Goal: Task Accomplishment & Management: Complete application form

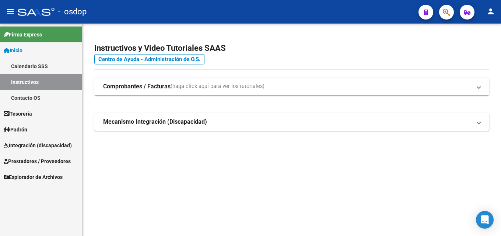
click at [40, 143] on span "Integración (discapacidad)" at bounding box center [38, 145] width 68 height 8
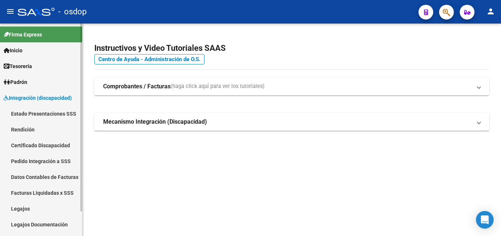
click at [41, 98] on span "Integración (discapacidad)" at bounding box center [38, 98] width 68 height 8
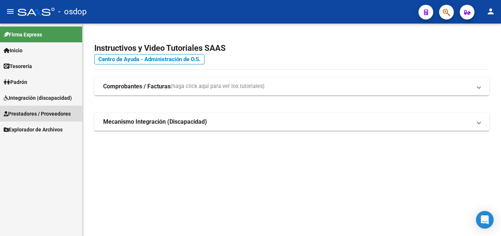
click at [40, 112] on span "Prestadores / Proveedores" at bounding box center [37, 114] width 67 height 8
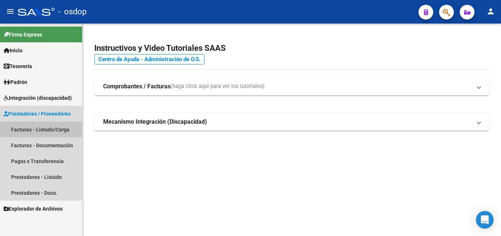
click at [46, 126] on link "Facturas - Listado/Carga" at bounding box center [41, 130] width 82 height 16
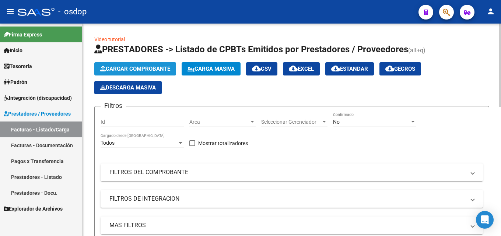
click at [151, 69] on span "Cargar Comprobante" at bounding box center [135, 69] width 70 height 7
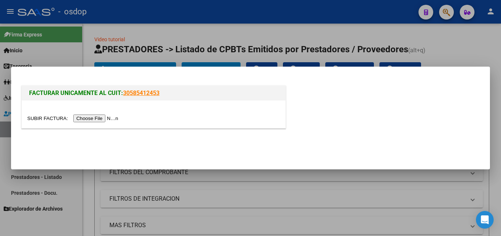
click at [85, 117] on input "file" at bounding box center [73, 119] width 93 height 8
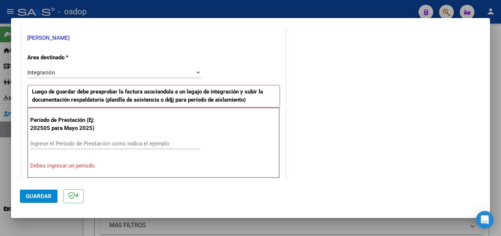
scroll to position [184, 0]
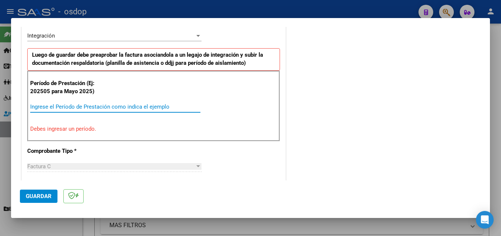
click at [80, 108] on input "Ingrese el Período de Prestación como indica el ejemplo" at bounding box center [115, 107] width 170 height 7
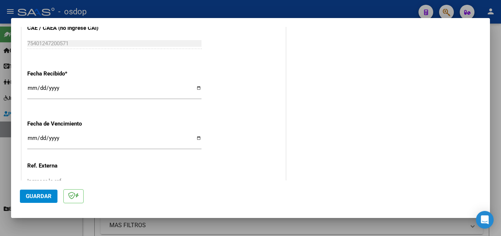
scroll to position [516, 0]
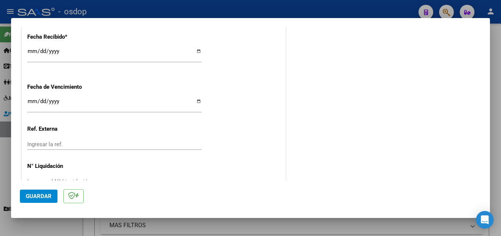
type input "202509"
click at [35, 100] on input "Ingresar la fecha" at bounding box center [114, 104] width 174 height 12
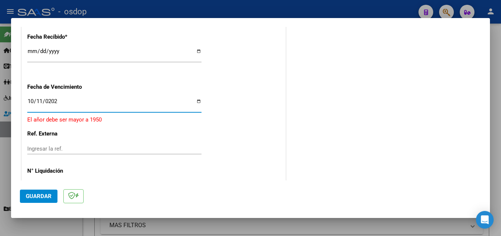
type input "[DATE]"
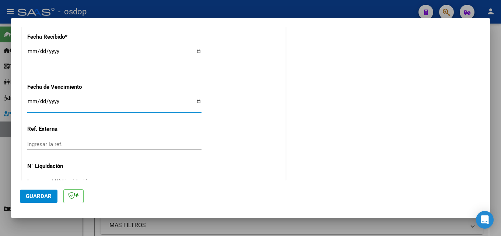
type input "0005-10-11"
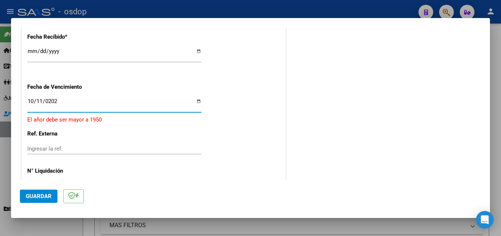
type input "[DATE]"
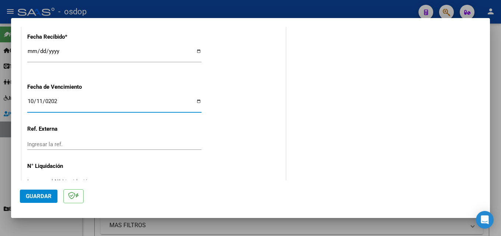
click at [71, 141] on input "Ingresar la ref." at bounding box center [114, 144] width 174 height 7
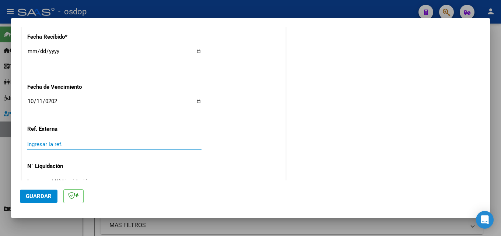
click at [83, 98] on div "[DATE] Ingresar la fecha" at bounding box center [114, 105] width 174 height 16
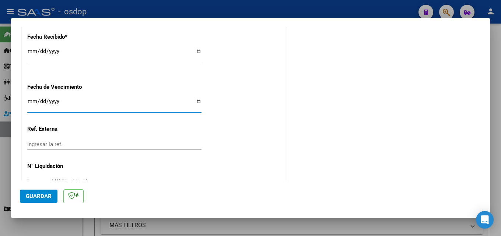
click at [43, 102] on input "Ingresar la fecha" at bounding box center [114, 104] width 174 height 12
click at [55, 102] on input "Ingresar la fecha" at bounding box center [114, 104] width 174 height 12
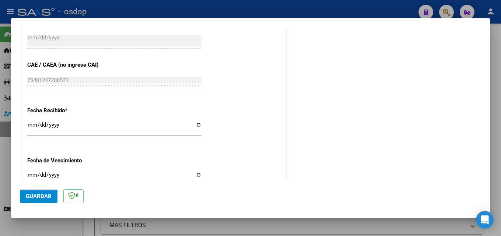
scroll to position [537, 0]
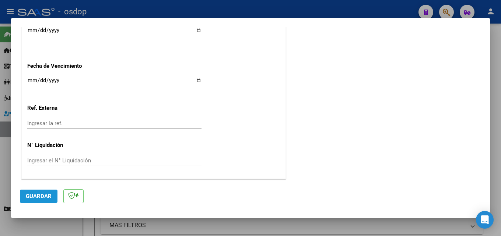
click at [50, 195] on span "Guardar" at bounding box center [39, 196] width 26 height 7
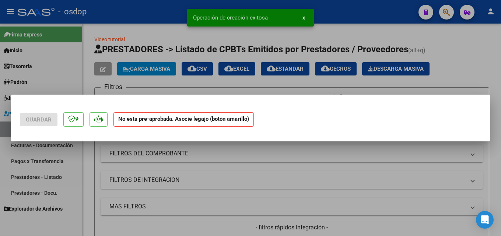
scroll to position [0, 0]
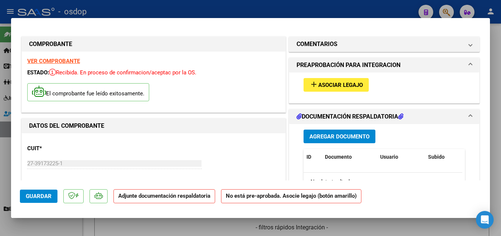
click at [330, 83] on span "Asociar Legajo" at bounding box center [340, 85] width 45 height 7
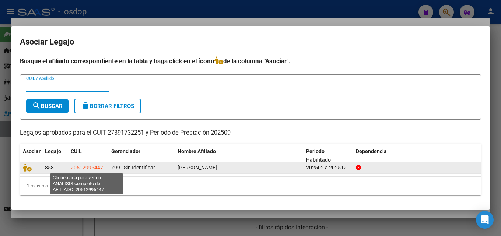
click at [96, 167] on span "20512995447" at bounding box center [87, 168] width 32 height 6
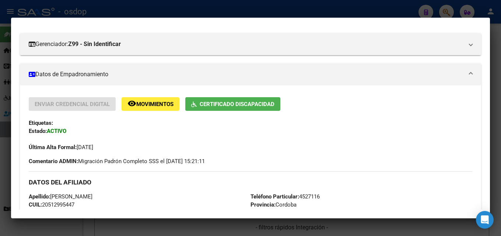
scroll to position [48, 0]
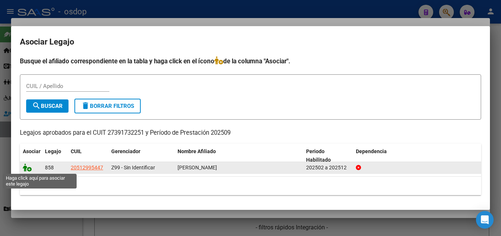
click at [24, 165] on icon at bounding box center [27, 168] width 9 height 8
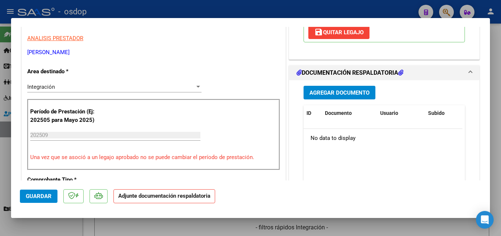
scroll to position [184, 0]
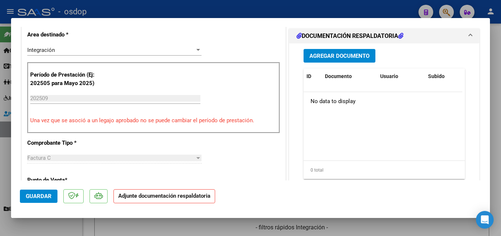
click at [322, 53] on span "Agregar Documento" at bounding box center [339, 56] width 60 height 7
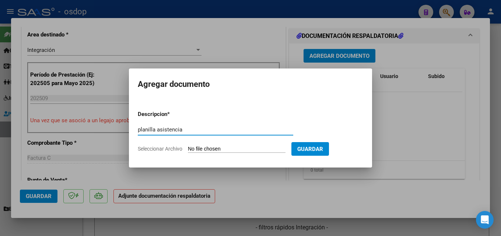
type input "planilla asistencia"
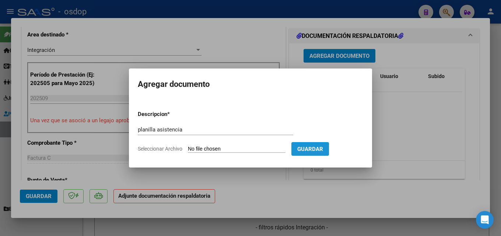
click at [316, 144] on button "Guardar" at bounding box center [310, 149] width 38 height 14
click at [213, 150] on input "Seleccionar Archivo" at bounding box center [237, 149] width 98 height 7
type input "C:\fakepath\[PERSON_NAME] 09 asistencia.pdf"
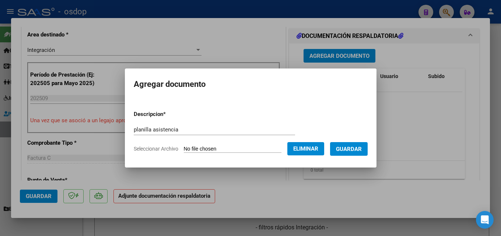
click at [357, 153] on button "Guardar" at bounding box center [349, 149] width 38 height 14
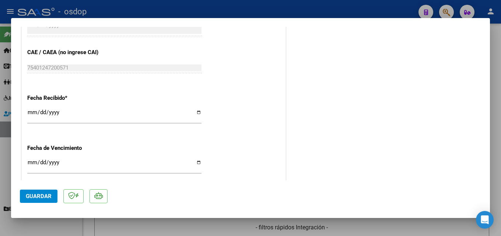
scroll to position [253, 0]
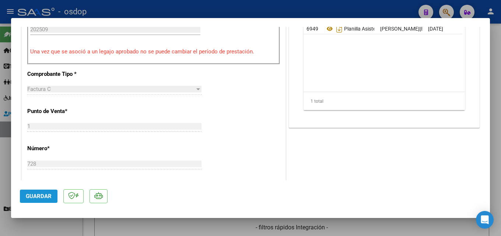
click at [35, 197] on span "Guardar" at bounding box center [39, 196] width 26 height 7
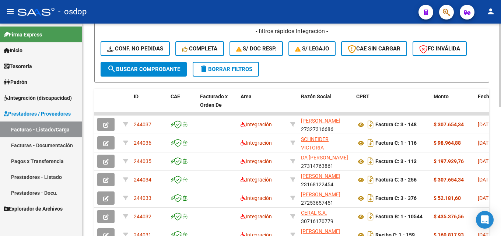
scroll to position [145, 0]
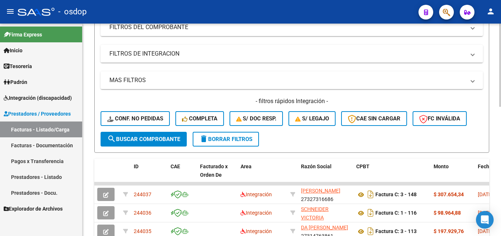
click at [414, 137] on form "Filtros Id Area Area Seleccionar Gerenciador Seleccionar Gerenciador No Confirm…" at bounding box center [291, 57] width 395 height 192
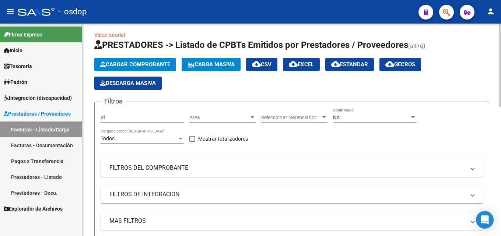
scroll to position [0, 0]
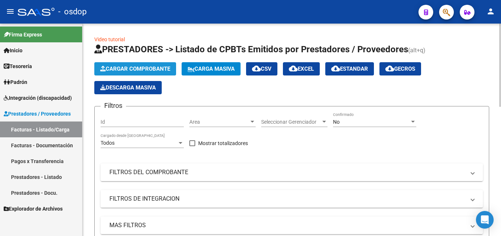
click at [130, 66] on span "Cargar Comprobante" at bounding box center [135, 69] width 70 height 7
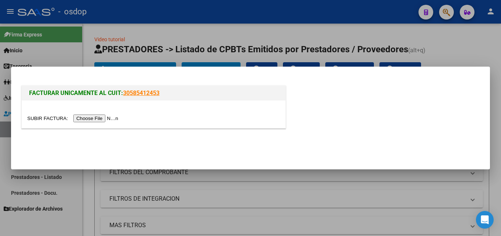
click at [80, 117] on input "file" at bounding box center [73, 119] width 93 height 8
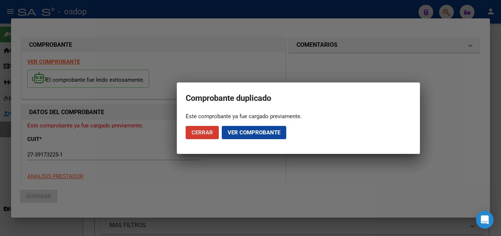
click at [255, 134] on span "Ver comprobante" at bounding box center [254, 132] width 53 height 7
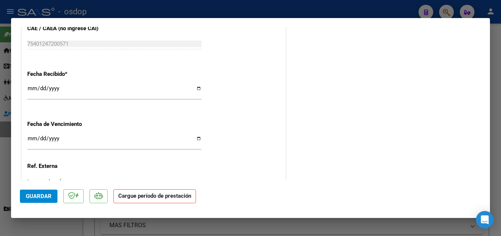
scroll to position [461, 0]
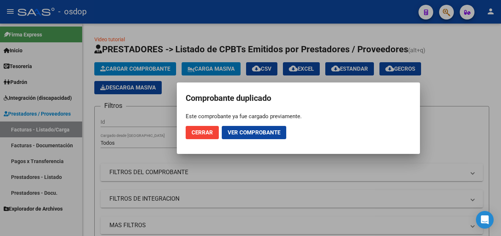
click at [202, 130] on span "Cerrar" at bounding box center [202, 132] width 21 height 7
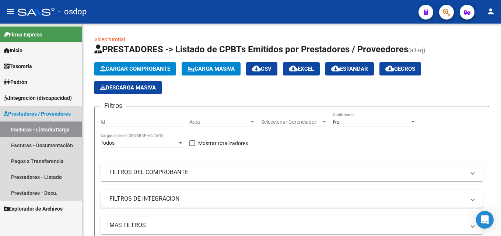
click at [43, 128] on link "Facturas - Listado/Carga" at bounding box center [41, 130] width 82 height 16
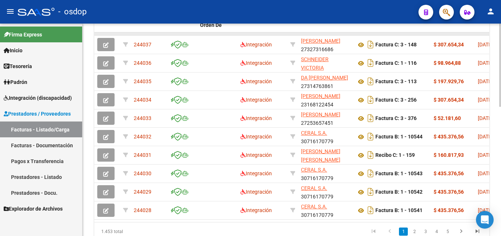
scroll to position [329, 0]
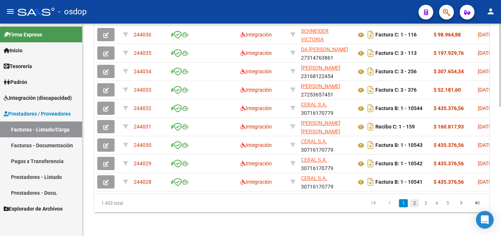
click at [416, 205] on link "2" at bounding box center [414, 203] width 9 height 8
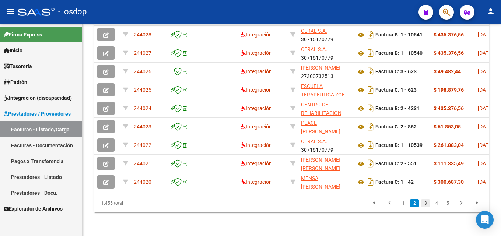
click at [428, 205] on link "3" at bounding box center [425, 203] width 9 height 8
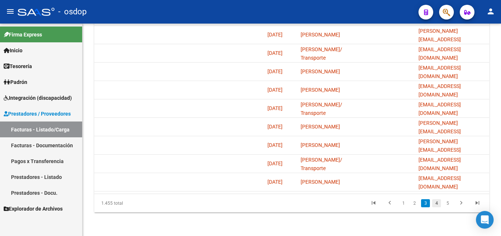
click at [436, 205] on link "4" at bounding box center [436, 203] width 9 height 8
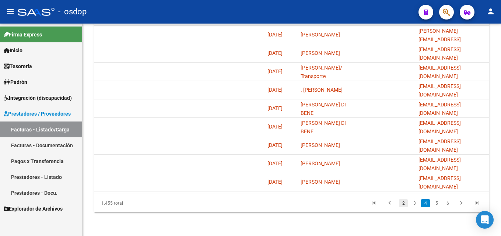
click at [401, 204] on link "2" at bounding box center [403, 203] width 9 height 8
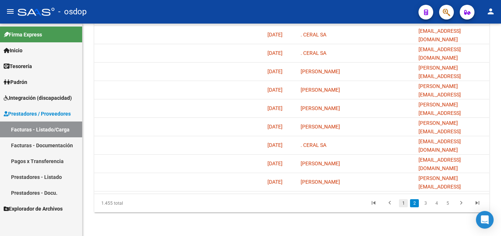
click at [403, 205] on link "1" at bounding box center [403, 203] width 9 height 8
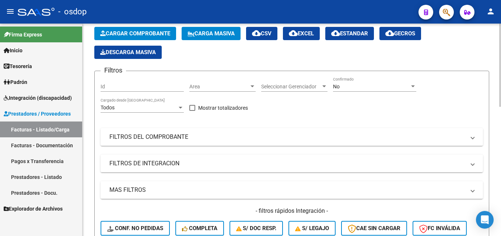
scroll to position [0, 0]
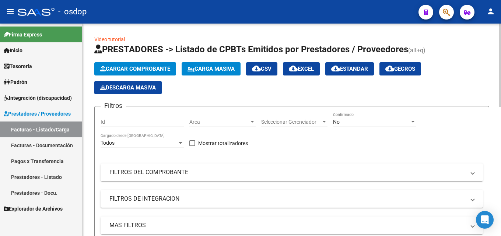
click at [138, 67] on span "Cargar Comprobante" at bounding box center [135, 69] width 70 height 7
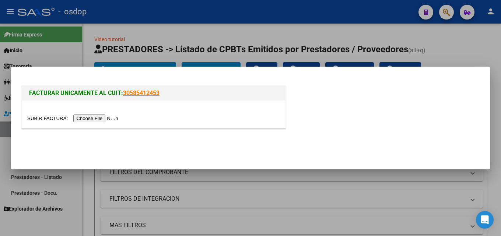
click at [97, 119] on input "file" at bounding box center [73, 119] width 93 height 8
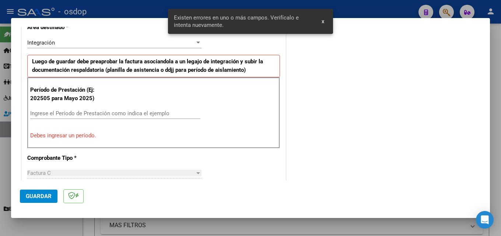
scroll to position [180, 0]
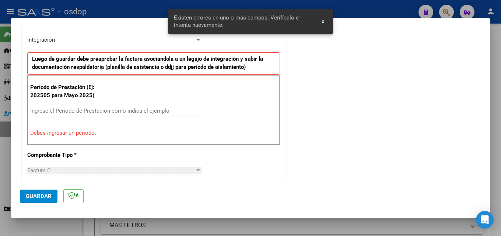
click at [87, 111] on input "Ingrese el Período de Prestación como indica el ejemplo" at bounding box center [115, 111] width 170 height 7
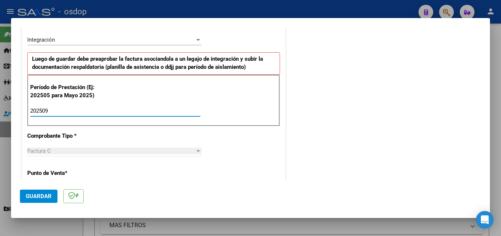
type input "202509"
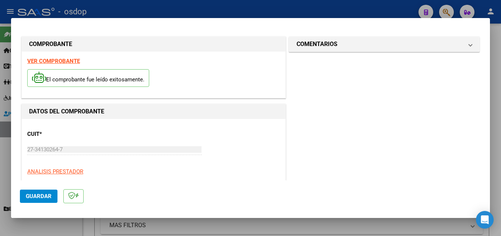
scroll to position [258, 0]
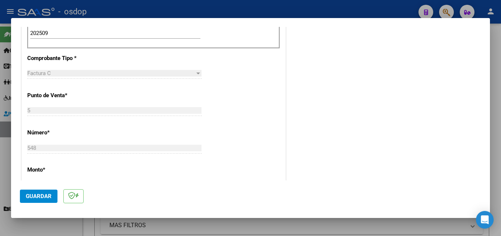
click at [50, 194] on span "Guardar" at bounding box center [39, 196] width 26 height 7
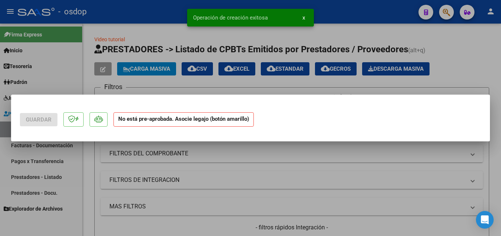
scroll to position [0, 0]
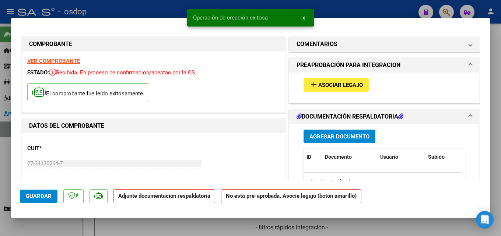
click at [335, 83] on span "Asociar Legajo" at bounding box center [340, 85] width 45 height 7
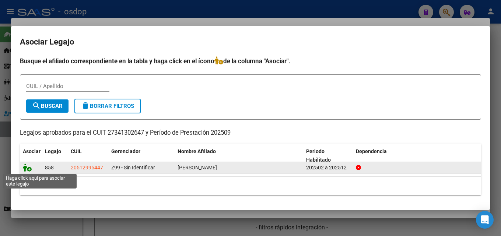
click at [25, 168] on icon at bounding box center [27, 168] width 9 height 8
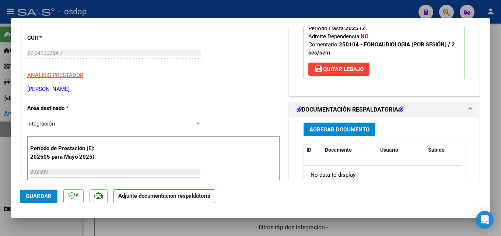
scroll to position [147, 0]
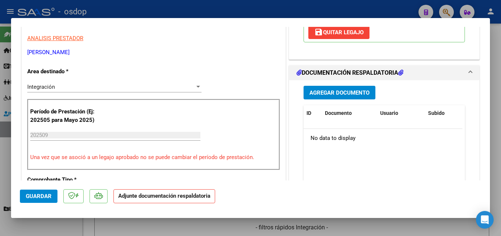
click at [344, 92] on span "Agregar Documento" at bounding box center [339, 93] width 60 height 7
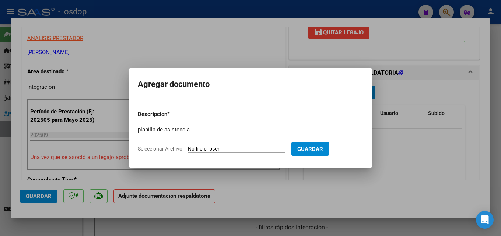
type input "planilla de asistencia"
click at [232, 150] on input "Seleccionar Archivo" at bounding box center [237, 149] width 98 height 7
type input "C:\fakepath\[PERSON_NAME] 09 asistencia.pdf"
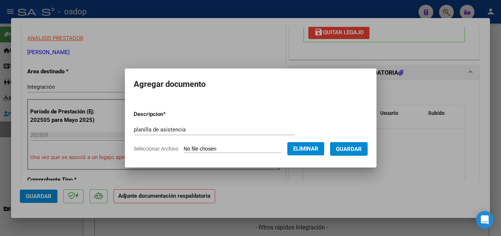
click at [354, 146] on span "Guardar" at bounding box center [349, 149] width 26 height 7
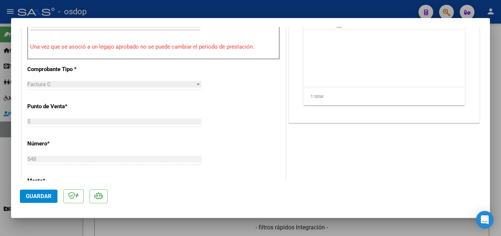
scroll to position [0, 0]
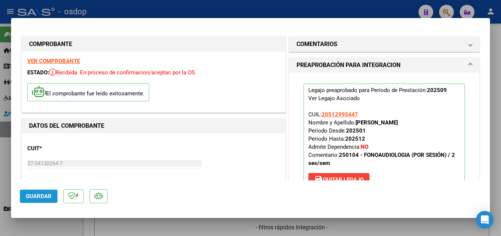
click at [43, 194] on span "Guardar" at bounding box center [39, 196] width 26 height 7
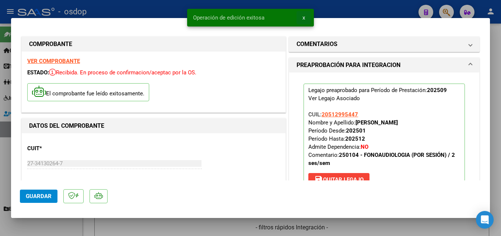
click at [304, 19] on span "x" at bounding box center [303, 17] width 3 height 7
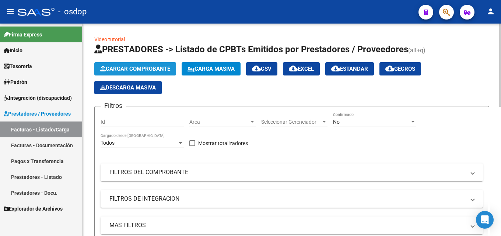
click at [140, 69] on span "Cargar Comprobante" at bounding box center [135, 69] width 70 height 7
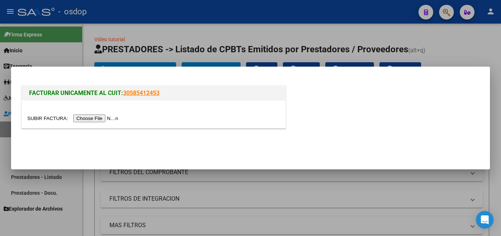
click at [97, 119] on input "file" at bounding box center [73, 119] width 93 height 8
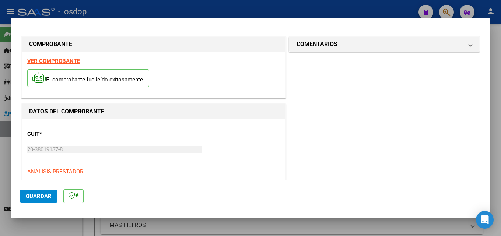
scroll to position [147, 0]
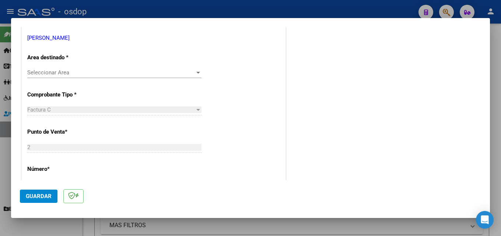
click at [196, 70] on div at bounding box center [198, 73] width 7 height 6
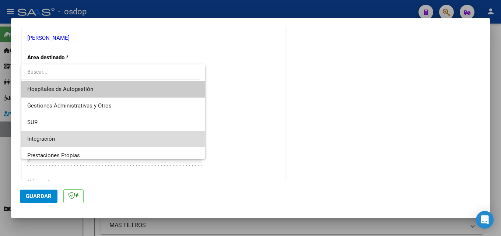
click at [122, 139] on span "Integración" at bounding box center [113, 139] width 172 height 17
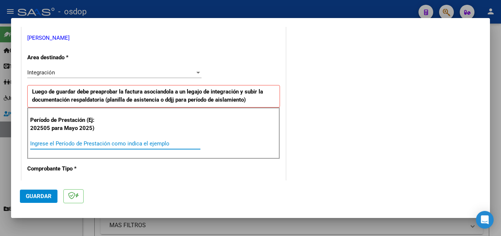
click at [116, 143] on input "Ingrese el Período de Prestación como indica el ejemplo" at bounding box center [115, 143] width 170 height 7
type input "202509"
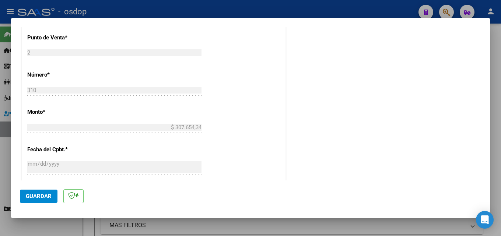
scroll to position [95, 0]
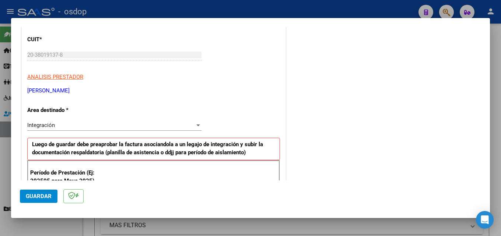
click at [39, 198] on span "Guardar" at bounding box center [39, 196] width 26 height 7
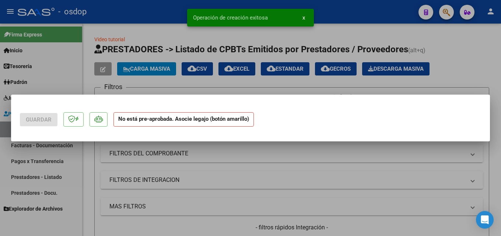
scroll to position [0, 0]
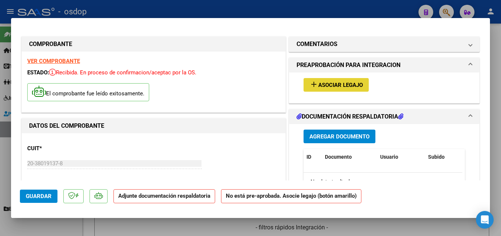
click at [350, 85] on span "Asociar Legajo" at bounding box center [340, 85] width 45 height 7
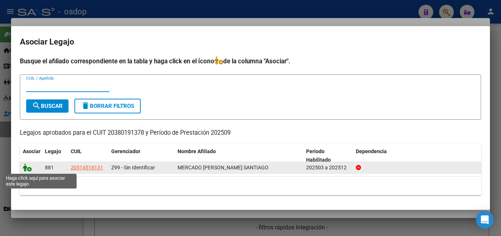
click at [27, 167] on icon at bounding box center [27, 168] width 9 height 8
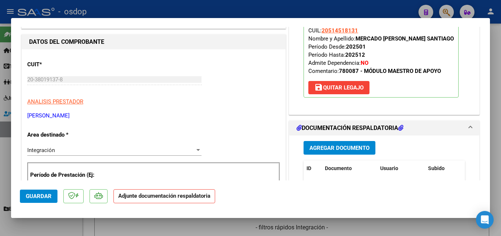
scroll to position [147, 0]
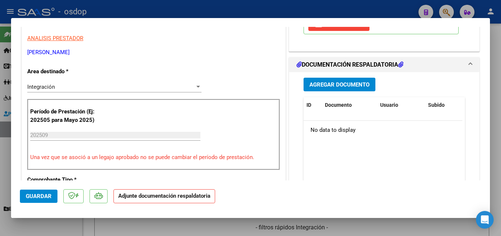
click at [340, 81] on button "Agregar Documento" at bounding box center [340, 85] width 72 height 14
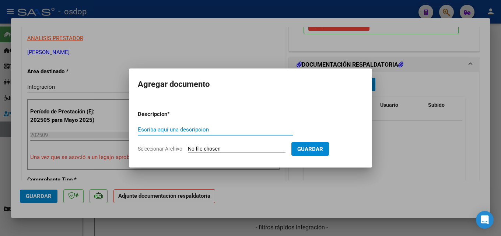
click at [189, 127] on input "Escriba aquí una descripcion" at bounding box center [215, 129] width 155 height 7
type input "planilla de asistencia"
click at [209, 150] on input "Seleccionar Archivo" at bounding box center [237, 149] width 98 height 7
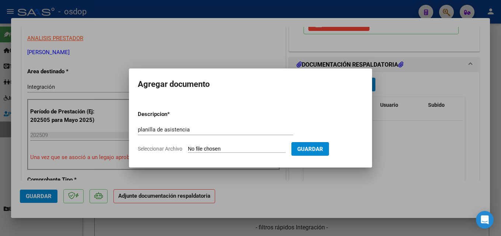
type input "C:\fakepath\[PERSON_NAME] 09 asistencia.pdf"
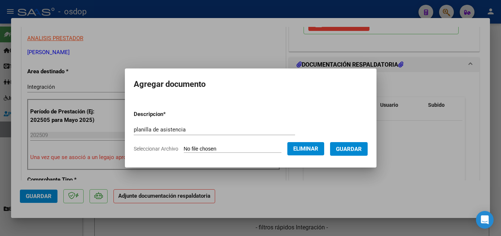
click at [352, 147] on span "Guardar" at bounding box center [349, 149] width 26 height 7
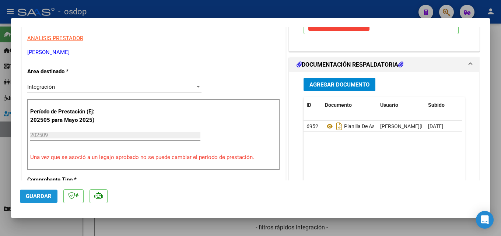
click at [42, 196] on span "Guardar" at bounding box center [39, 196] width 26 height 7
type input "$ 0,00"
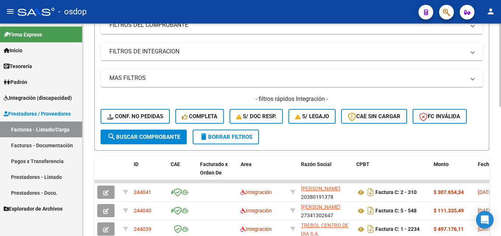
scroll to position [0, 0]
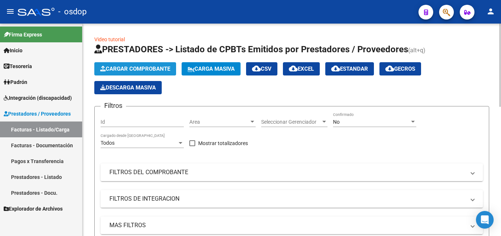
click at [142, 67] on span "Cargar Comprobante" at bounding box center [135, 69] width 70 height 7
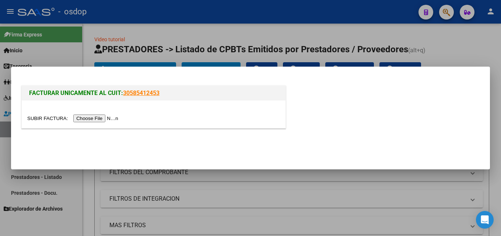
click at [93, 118] on input "file" at bounding box center [73, 119] width 93 height 8
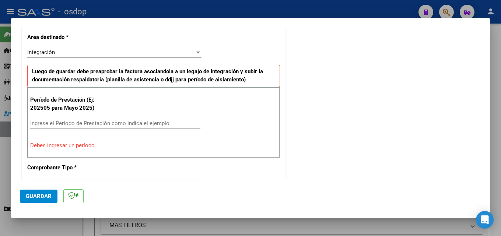
scroll to position [180, 0]
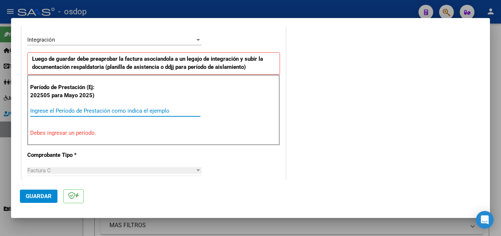
click at [106, 109] on input "Ingrese el Período de Prestación como indica el ejemplo" at bounding box center [115, 111] width 170 height 7
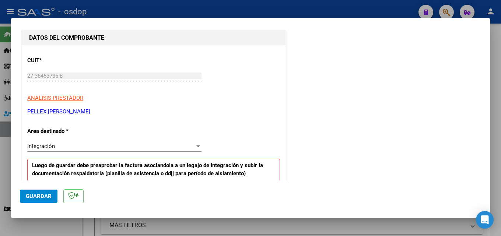
scroll to position [147, 0]
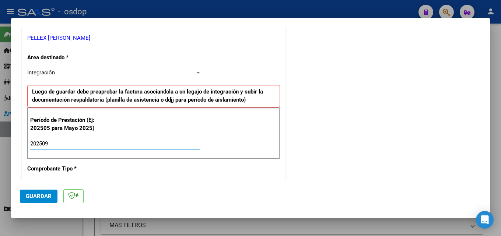
type input "202509"
click at [43, 197] on span "Guardar" at bounding box center [39, 196] width 26 height 7
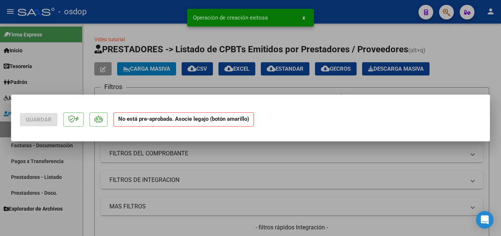
scroll to position [0, 0]
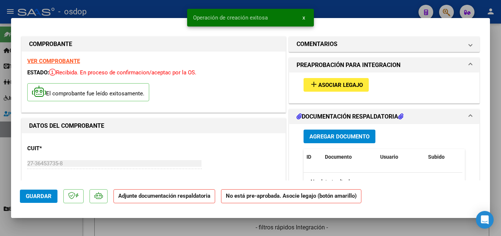
click at [333, 82] on span "Asociar Legajo" at bounding box center [340, 85] width 45 height 7
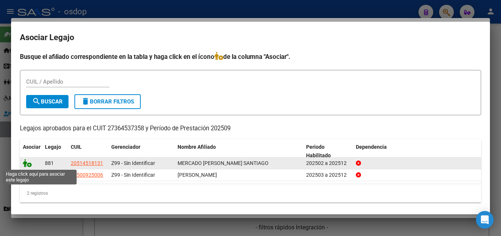
click at [25, 162] on icon at bounding box center [27, 163] width 9 height 8
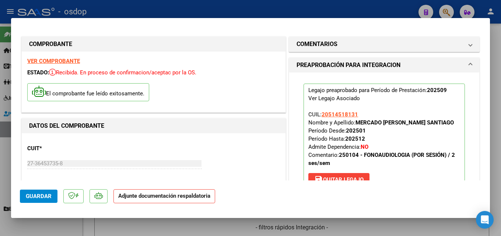
scroll to position [74, 0]
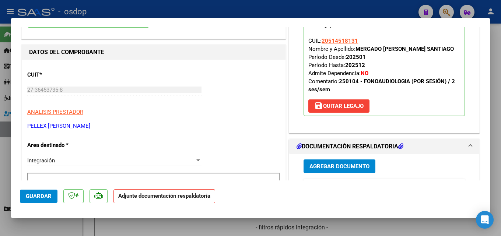
click at [335, 164] on span "Agregar Documento" at bounding box center [339, 166] width 60 height 7
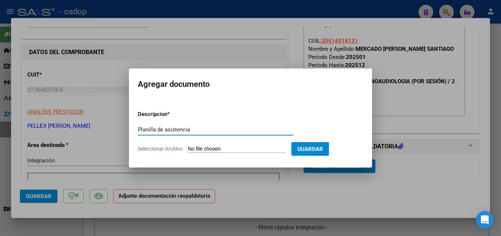
type input "Planilla de asistencia"
click at [201, 150] on input "Seleccionar Archivo" at bounding box center [237, 149] width 98 height 7
type input "C:\fakepath\Pellex 09 asistencia.pdf"
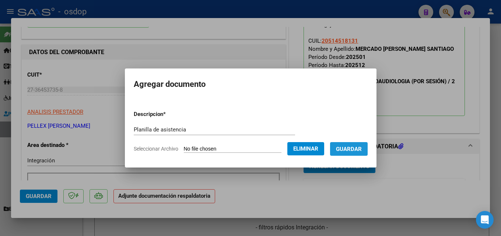
click at [358, 148] on span "Guardar" at bounding box center [349, 149] width 26 height 7
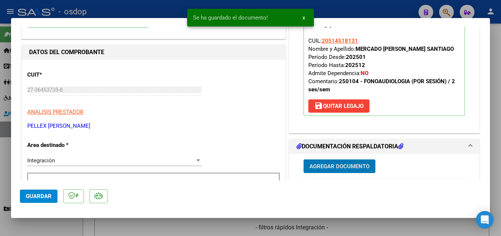
scroll to position [111, 0]
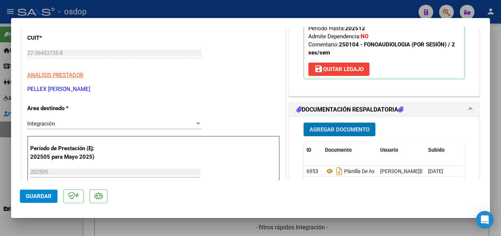
click at [39, 196] on span "Guardar" at bounding box center [39, 196] width 26 height 7
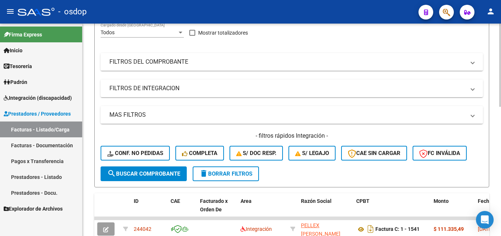
scroll to position [0, 0]
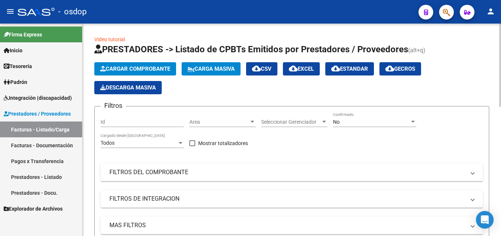
click at [117, 66] on span "Cargar Comprobante" at bounding box center [135, 69] width 70 height 7
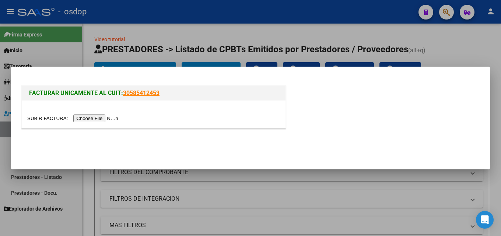
click at [105, 119] on input "file" at bounding box center [73, 119] width 93 height 8
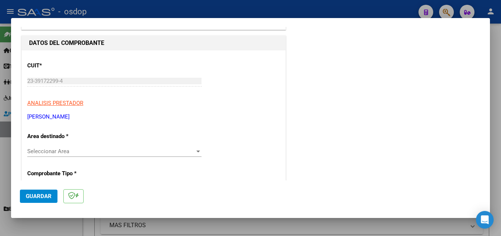
scroll to position [74, 0]
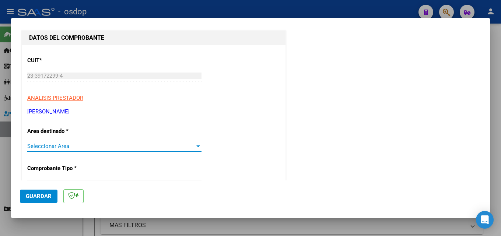
click at [95, 146] on span "Seleccionar Area" at bounding box center [111, 146] width 168 height 7
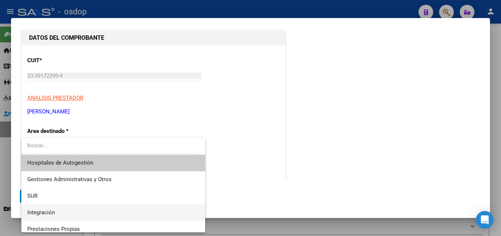
click at [71, 211] on span "Integración" at bounding box center [113, 212] width 172 height 17
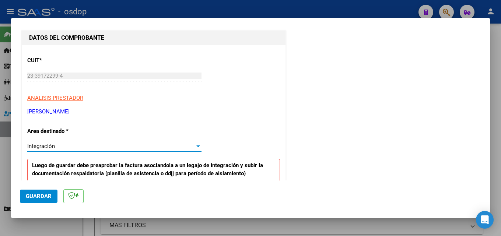
scroll to position [147, 0]
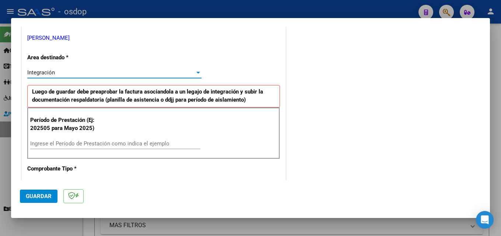
click at [83, 143] on input "Ingrese el Período de Prestación como indica el ejemplo" at bounding box center [115, 143] width 170 height 7
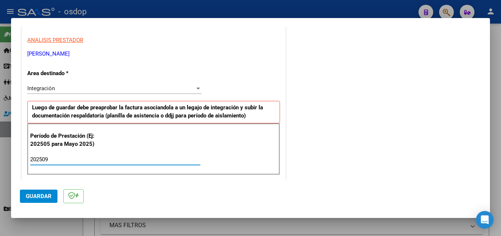
scroll to position [0, 0]
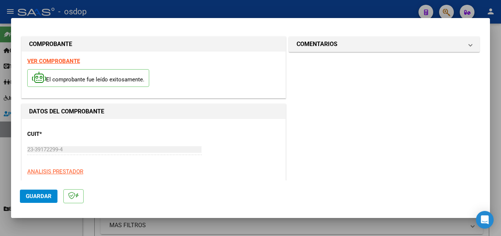
type input "202509"
click at [41, 193] on span "Guardar" at bounding box center [39, 196] width 26 height 7
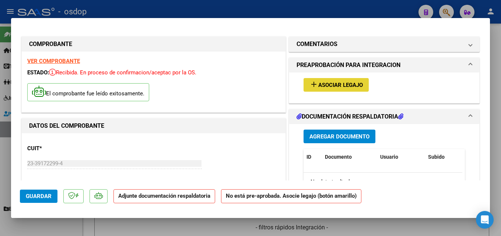
click at [322, 85] on span "Asociar Legajo" at bounding box center [340, 85] width 45 height 7
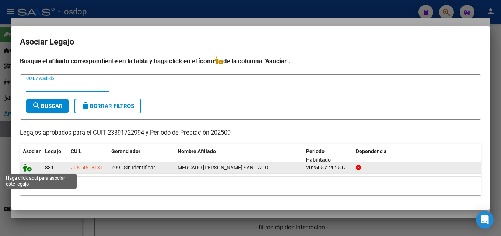
click at [26, 169] on icon at bounding box center [27, 168] width 9 height 8
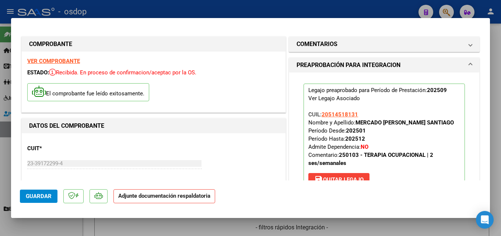
scroll to position [147, 0]
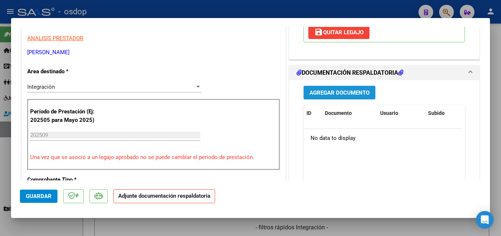
click at [338, 90] on span "Agregar Documento" at bounding box center [339, 93] width 60 height 7
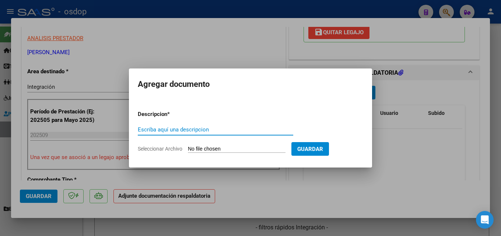
click at [178, 128] on input "Escriba aquí una descripcion" at bounding box center [215, 129] width 155 height 7
type input "Planilla de Asistencia"
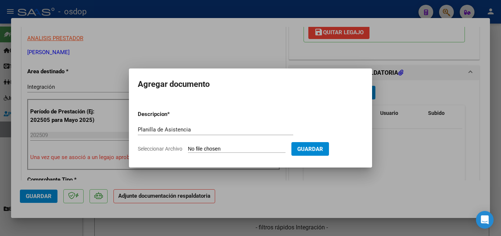
click at [237, 147] on input "Seleccionar Archivo" at bounding box center [237, 149] width 98 height 7
type input "C:\fakepath\[PERSON_NAME] 09 asistencia_compressed.pdf"
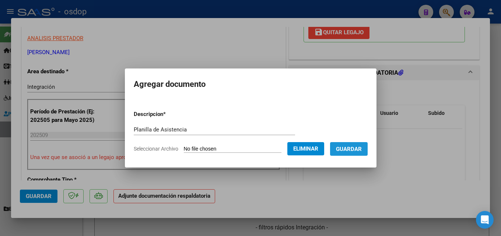
click at [353, 150] on span "Guardar" at bounding box center [349, 149] width 26 height 7
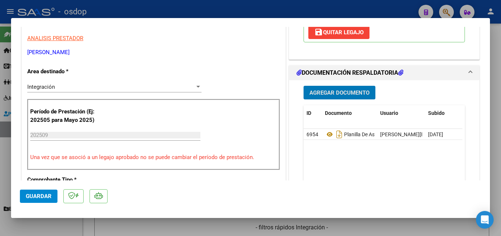
click at [39, 197] on span "Guardar" at bounding box center [39, 196] width 26 height 7
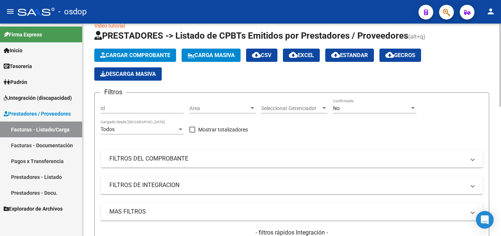
scroll to position [0, 0]
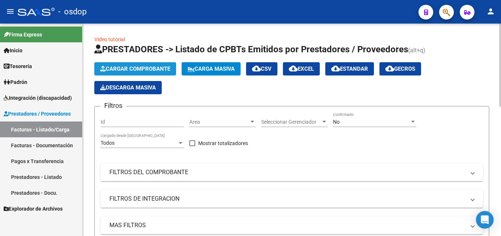
click at [138, 67] on span "Cargar Comprobante" at bounding box center [135, 69] width 70 height 7
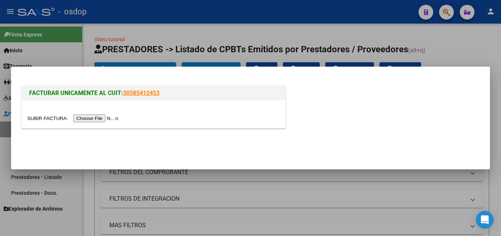
click at [108, 117] on input "file" at bounding box center [73, 119] width 93 height 8
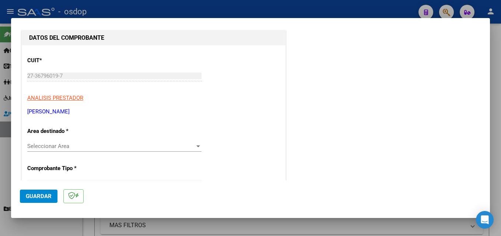
scroll to position [111, 0]
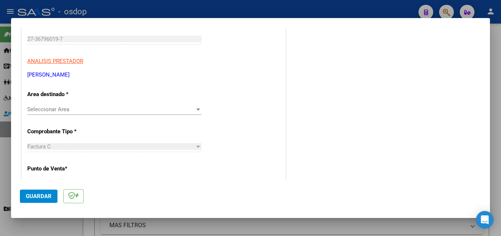
click at [196, 109] on div at bounding box center [198, 110] width 4 height 2
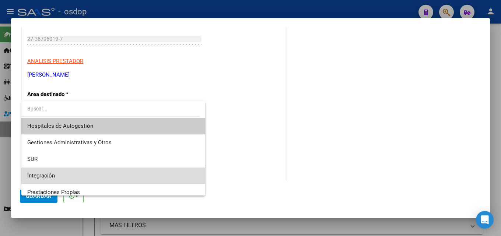
click at [126, 177] on span "Integración" at bounding box center [113, 176] width 172 height 17
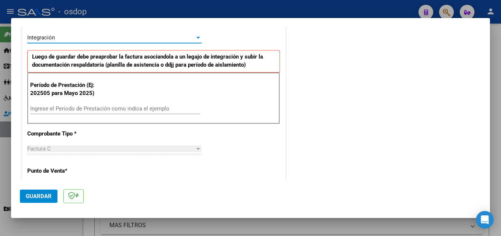
scroll to position [184, 0]
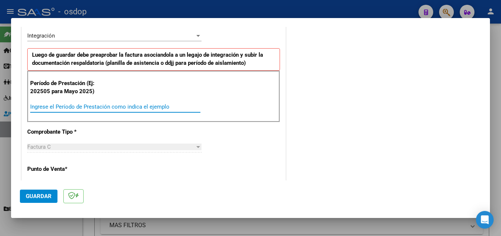
click at [104, 105] on input "Ingrese el Período de Prestación como indica el ejemplo" at bounding box center [115, 107] width 170 height 7
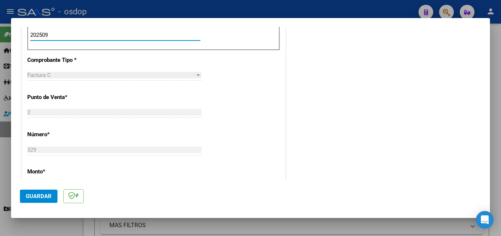
scroll to position [258, 0]
type input "202509"
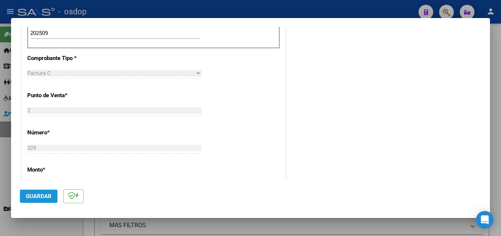
click at [38, 196] on span "Guardar" at bounding box center [39, 196] width 26 height 7
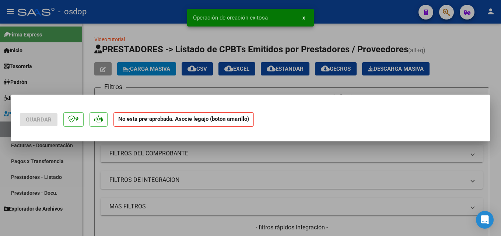
scroll to position [0, 0]
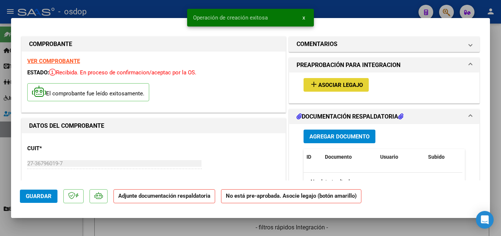
click at [332, 85] on span "Asociar Legajo" at bounding box center [340, 85] width 45 height 7
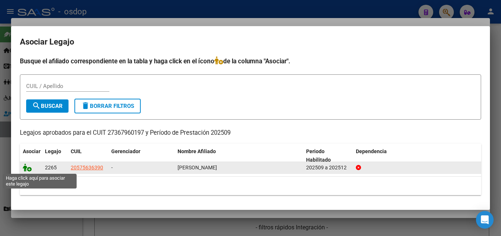
click at [27, 167] on icon at bounding box center [27, 168] width 9 height 8
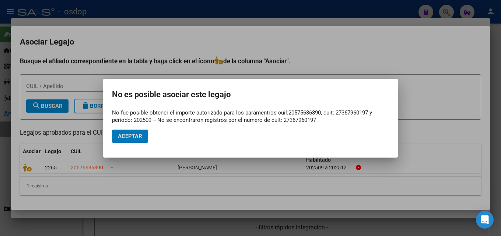
click at [119, 134] on span "Aceptar" at bounding box center [130, 136] width 24 height 7
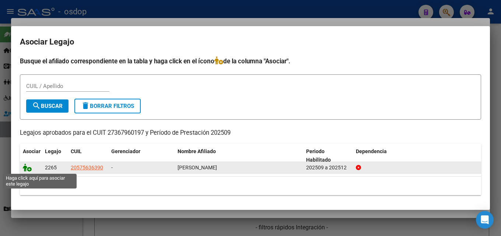
click at [26, 167] on icon at bounding box center [27, 168] width 9 height 8
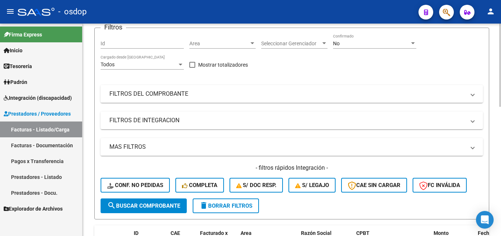
scroll to position [184, 0]
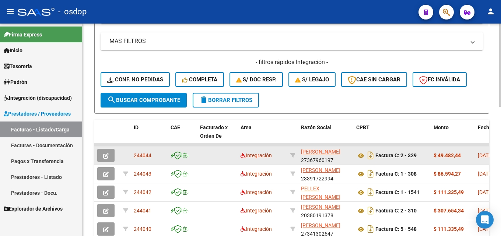
click at [105, 156] on icon "button" at bounding box center [106, 156] width 6 height 6
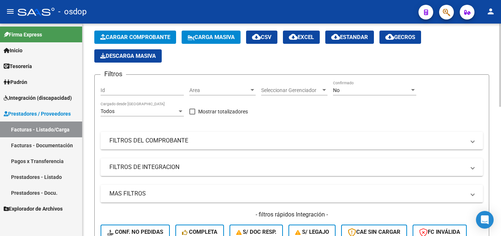
scroll to position [0, 0]
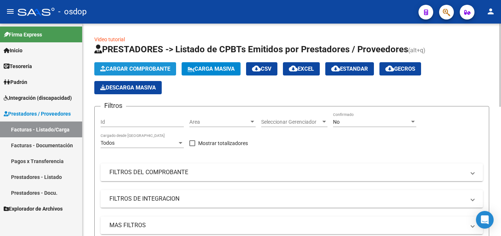
click at [156, 68] on span "Cargar Comprobante" at bounding box center [135, 69] width 70 height 7
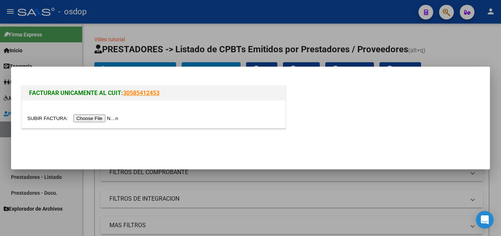
click at [106, 118] on input "file" at bounding box center [73, 119] width 93 height 8
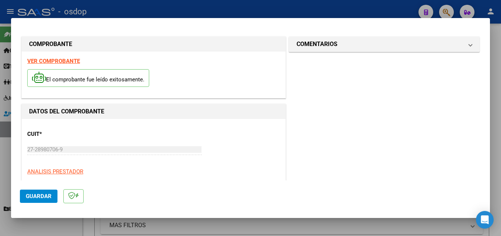
scroll to position [111, 0]
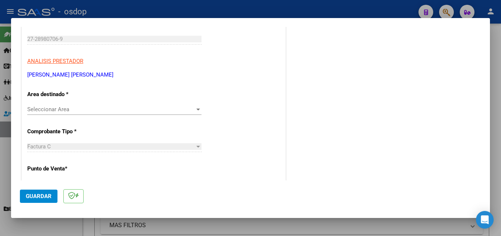
click at [101, 105] on div "Seleccionar Area Seleccionar Area" at bounding box center [114, 109] width 174 height 11
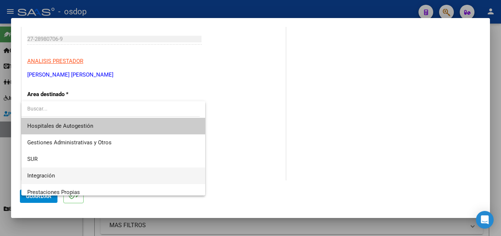
click at [87, 174] on span "Integración" at bounding box center [113, 176] width 172 height 17
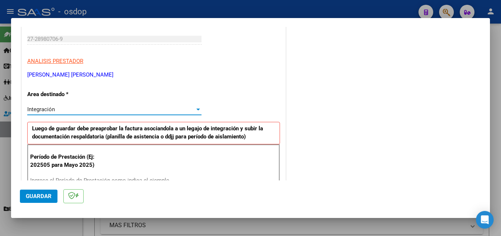
scroll to position [184, 0]
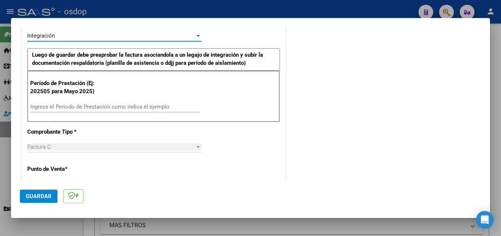
click at [90, 102] on div "Ingrese el Período de Prestación como indica el ejemplo" at bounding box center [115, 106] width 170 height 11
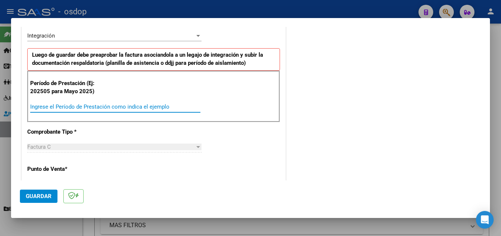
click at [90, 108] on input "Ingrese el Período de Prestación como indica el ejemplo" at bounding box center [115, 107] width 170 height 7
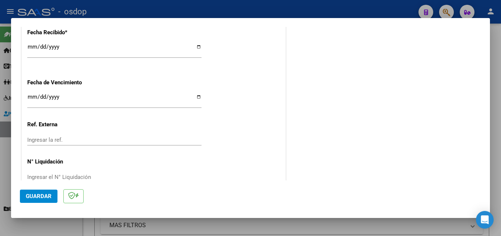
scroll to position [537, 0]
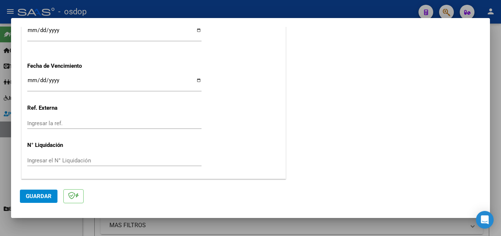
type input "202509"
click at [37, 197] on span "Guardar" at bounding box center [39, 196] width 26 height 7
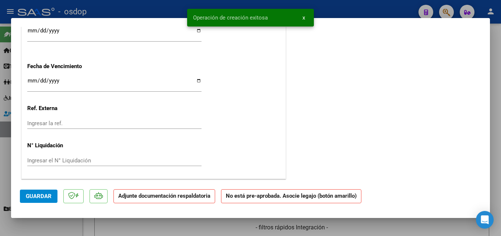
scroll to position [0, 0]
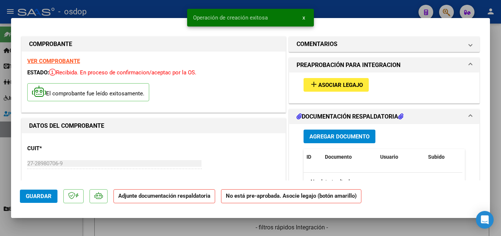
click at [323, 85] on span "Asociar Legajo" at bounding box center [340, 85] width 45 height 7
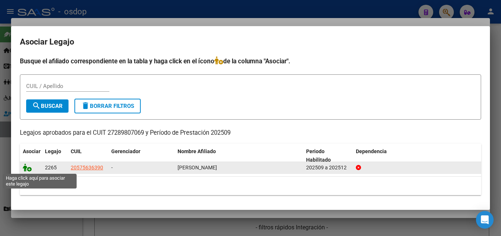
click at [24, 168] on icon at bounding box center [27, 168] width 9 height 8
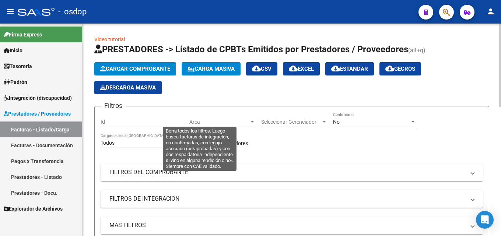
scroll to position [147, 0]
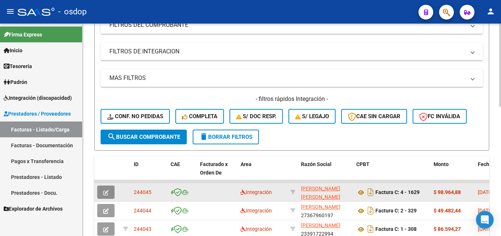
click at [107, 190] on icon "button" at bounding box center [106, 193] width 6 height 6
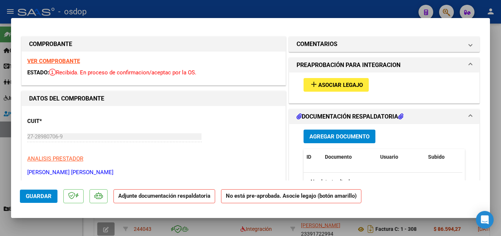
click at [339, 84] on span "Asociar Legajo" at bounding box center [340, 85] width 45 height 7
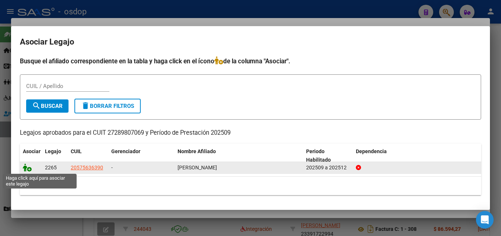
click at [27, 169] on icon at bounding box center [27, 168] width 9 height 8
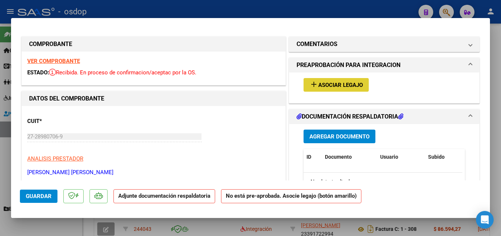
type input "$ 0,00"
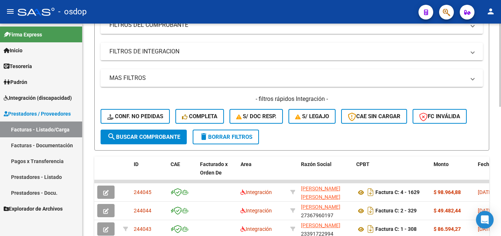
scroll to position [0, 0]
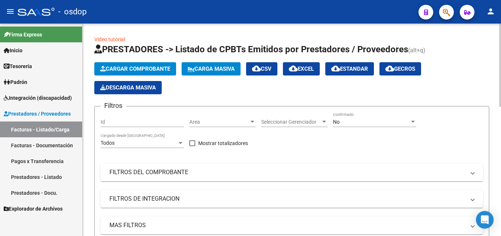
click at [140, 69] on span "Cargar Comprobante" at bounding box center [135, 69] width 70 height 7
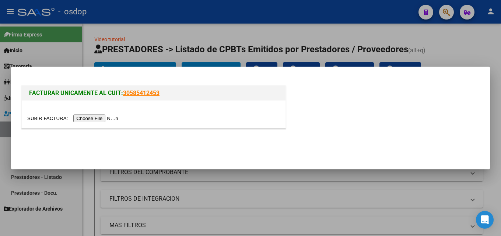
click at [102, 119] on input "file" at bounding box center [73, 119] width 93 height 8
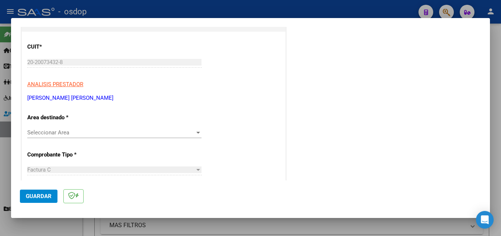
scroll to position [111, 0]
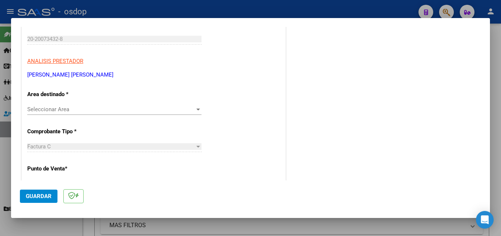
click at [88, 111] on span "Seleccionar Area" at bounding box center [111, 109] width 168 height 7
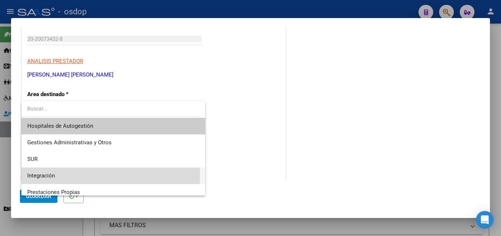
click at [69, 176] on span "Integración" at bounding box center [113, 176] width 172 height 17
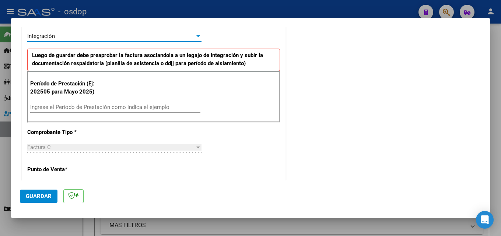
scroll to position [184, 0]
click at [67, 105] on input "Ingrese el Período de Prestación como indica el ejemplo" at bounding box center [115, 107] width 170 height 7
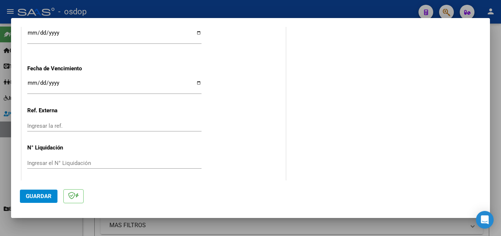
scroll to position [537, 0]
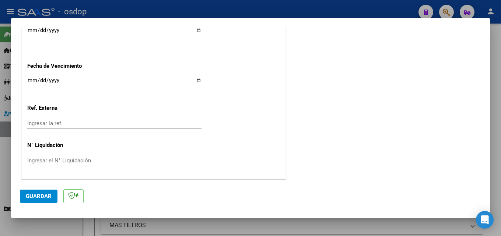
type input "202509"
click at [34, 196] on span "Guardar" at bounding box center [39, 196] width 26 height 7
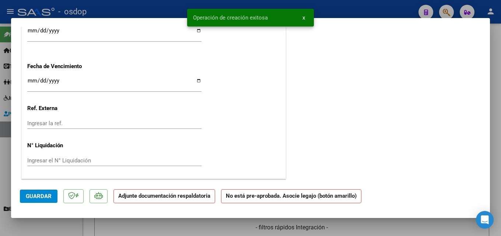
scroll to position [0, 0]
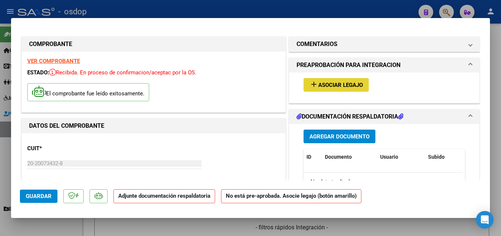
click at [331, 84] on span "Asociar Legajo" at bounding box center [340, 85] width 45 height 7
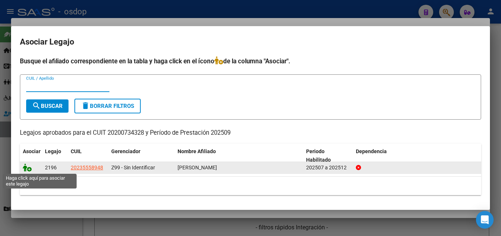
click at [26, 167] on icon at bounding box center [27, 168] width 9 height 8
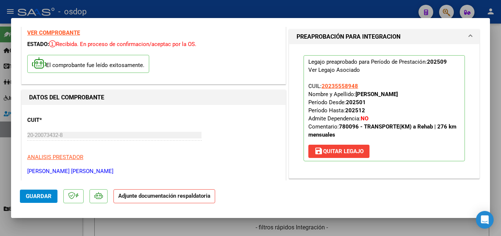
scroll to position [147, 0]
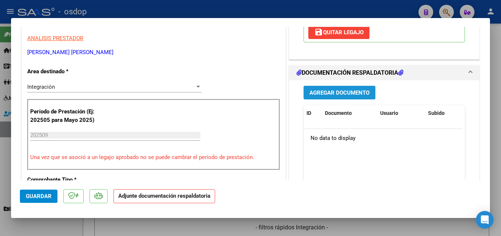
click at [336, 93] on span "Agregar Documento" at bounding box center [339, 93] width 60 height 7
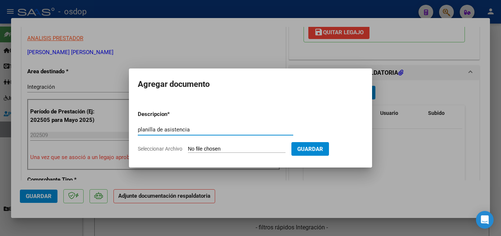
type input "planilla de asistencia"
click at [239, 150] on input "Seleccionar Archivo" at bounding box center [237, 149] width 98 height 7
type input "C:\fakepath\Transporte 09 asistencia.pdf"
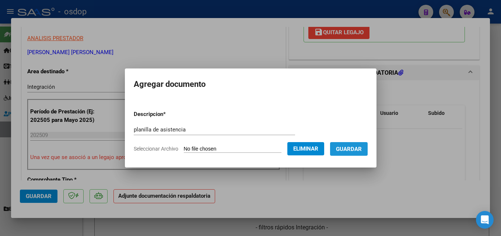
click at [354, 143] on button "Guardar" at bounding box center [349, 149] width 38 height 14
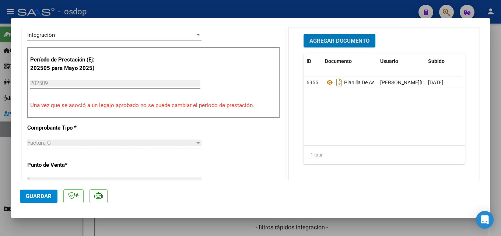
scroll to position [295, 0]
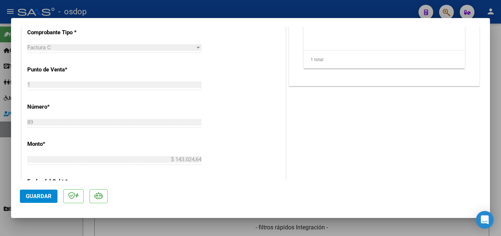
click at [36, 197] on span "Guardar" at bounding box center [39, 196] width 26 height 7
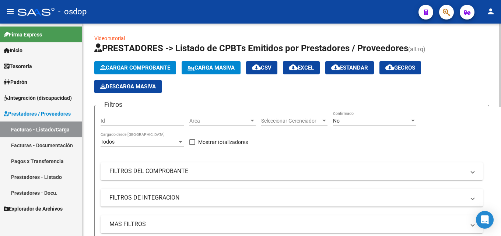
scroll to position [0, 0]
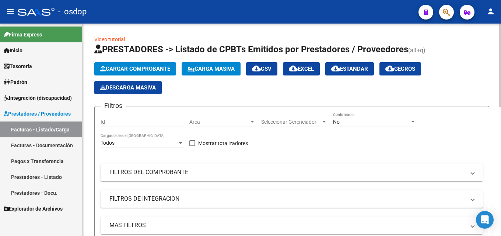
click at [150, 67] on span "Cargar Comprobante" at bounding box center [135, 69] width 70 height 7
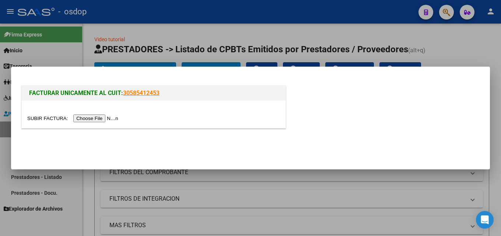
click at [99, 118] on input "file" at bounding box center [73, 119] width 93 height 8
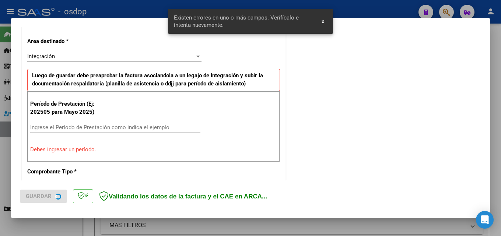
scroll to position [166, 0]
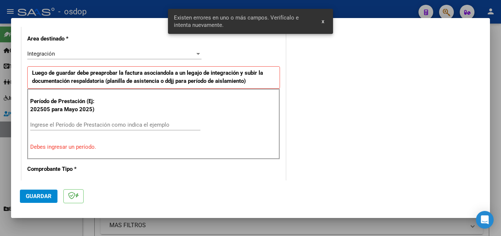
click at [178, 125] on input "Ingrese el Período de Prestación como indica el ejemplo" at bounding box center [115, 125] width 170 height 7
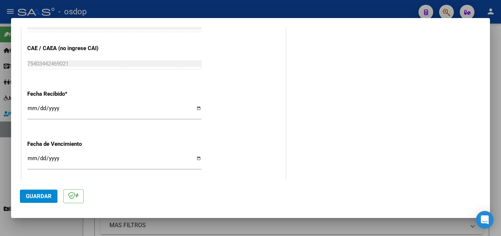
scroll to position [461, 0]
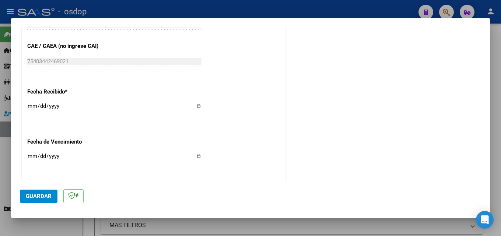
type input "202509"
click at [36, 200] on button "Guardar" at bounding box center [39, 196] width 38 height 13
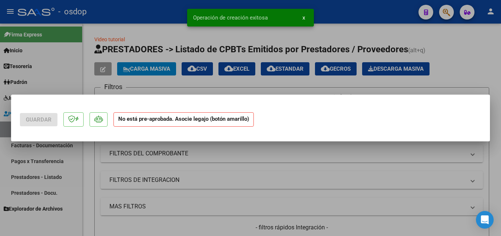
scroll to position [0, 0]
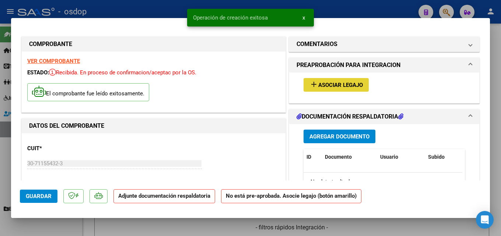
click at [328, 84] on span "Asociar Legajo" at bounding box center [340, 85] width 45 height 7
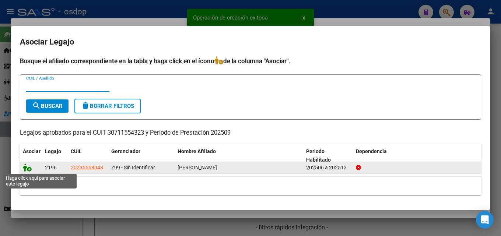
click at [24, 168] on icon at bounding box center [27, 168] width 9 height 8
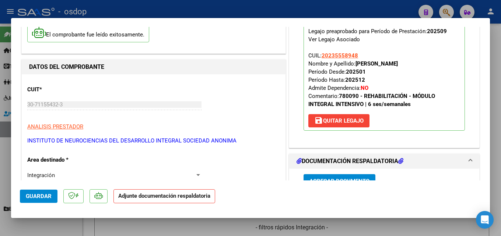
scroll to position [74, 0]
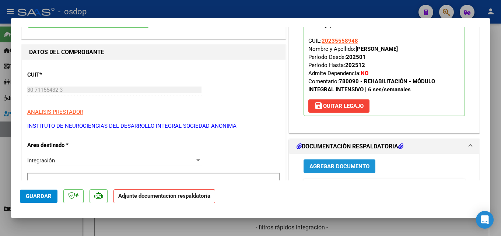
click at [351, 167] on span "Agregar Documento" at bounding box center [339, 166] width 60 height 7
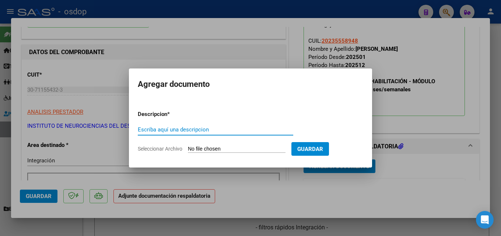
click at [199, 131] on input "Escriba aquí una descripcion" at bounding box center [215, 129] width 155 height 7
type input "Planilla asistencia"
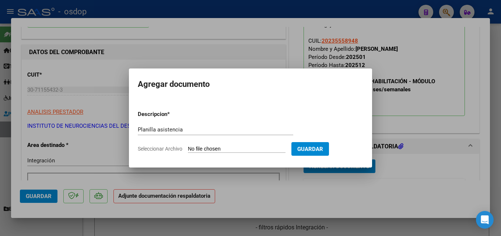
click at [242, 148] on input "Seleccionar Archivo" at bounding box center [237, 149] width 98 height 7
type input "C:\fakepath\Inedi 09 asistencia.pdf"
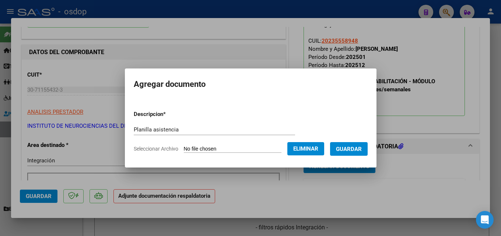
click at [359, 148] on span "Guardar" at bounding box center [349, 149] width 26 height 7
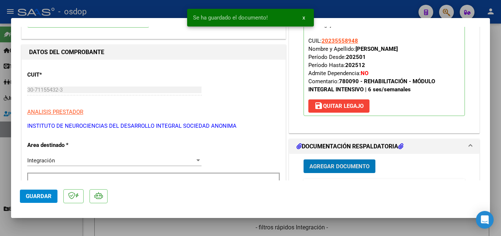
click at [43, 196] on span "Guardar" at bounding box center [39, 196] width 26 height 7
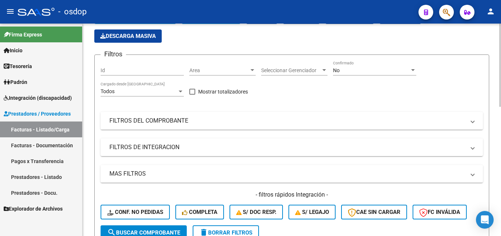
scroll to position [0, 0]
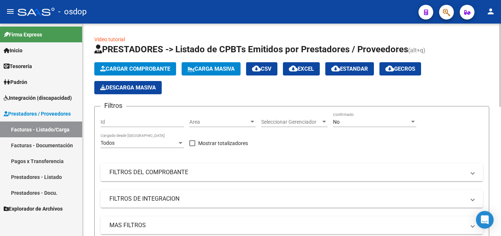
click at [138, 67] on span "Cargar Comprobante" at bounding box center [135, 69] width 70 height 7
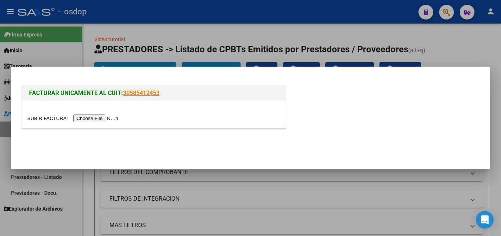
click at [110, 117] on input "file" at bounding box center [73, 119] width 93 height 8
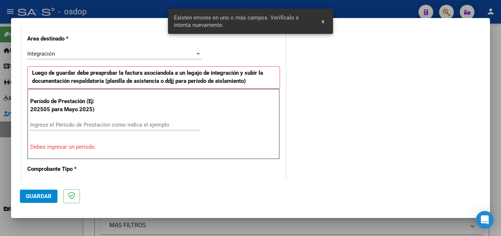
scroll to position [180, 0]
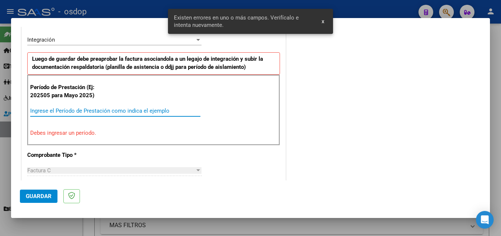
click at [152, 110] on input "Ingrese el Período de Prestación como indica el ejemplo" at bounding box center [115, 111] width 170 height 7
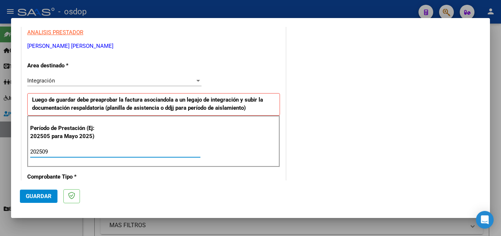
scroll to position [147, 0]
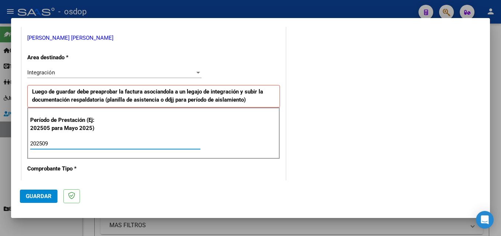
type input "202509"
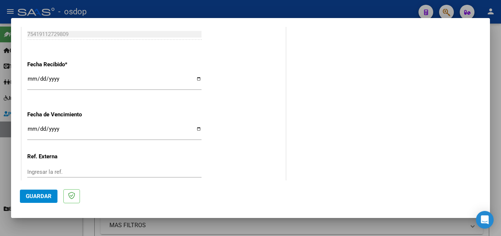
scroll to position [537, 0]
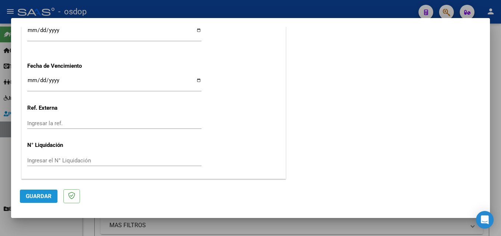
click at [34, 195] on span "Guardar" at bounding box center [39, 196] width 26 height 7
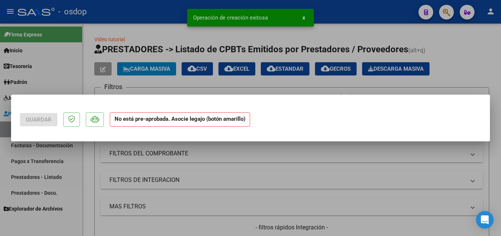
scroll to position [0, 0]
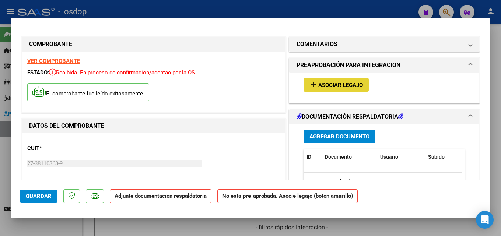
click at [337, 84] on span "Asociar Legajo" at bounding box center [340, 85] width 45 height 7
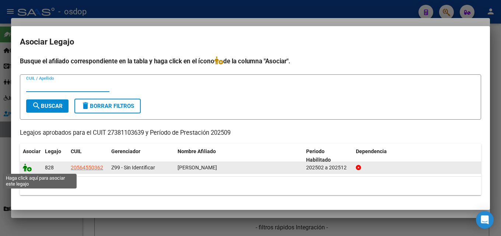
click at [28, 167] on icon at bounding box center [27, 168] width 9 height 8
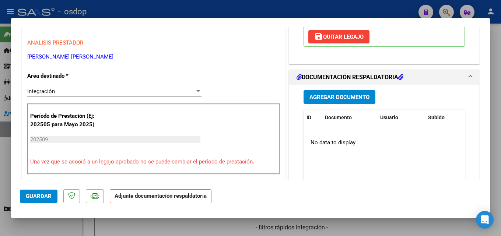
scroll to position [184, 0]
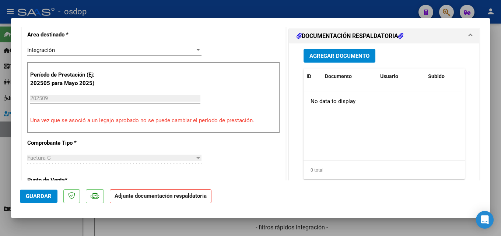
click at [348, 54] on span "Agregar Documento" at bounding box center [339, 56] width 60 height 7
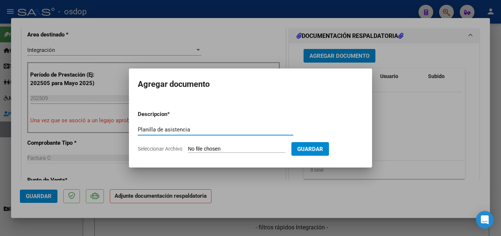
type input "Planilla de asistencia"
click at [234, 151] on input "Seleccionar Archivo" at bounding box center [237, 149] width 98 height 7
type input "C:\fakepath\[PERSON_NAME] 09 asistencia.pdf"
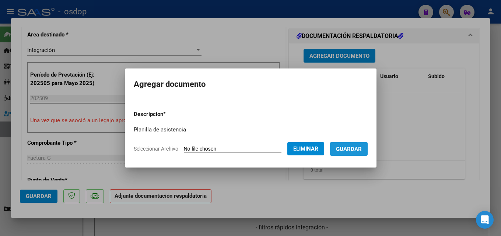
click at [357, 147] on span "Guardar" at bounding box center [349, 149] width 26 height 7
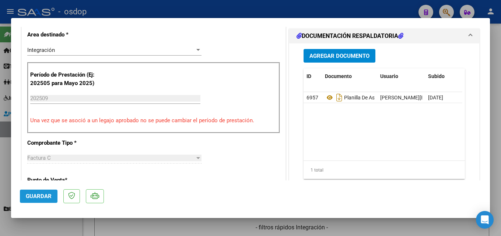
click at [39, 196] on span "Guardar" at bounding box center [39, 196] width 26 height 7
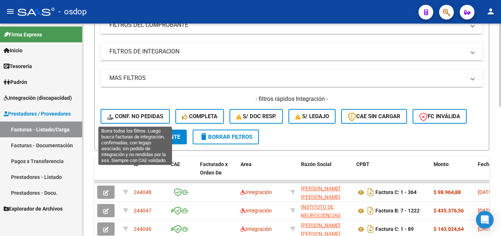
scroll to position [0, 0]
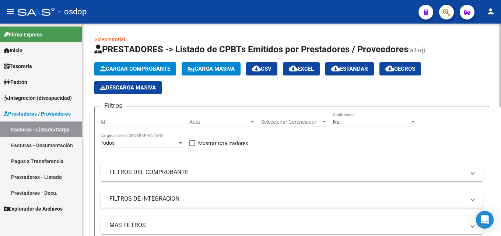
click at [139, 68] on span "Cargar Comprobante" at bounding box center [135, 69] width 70 height 7
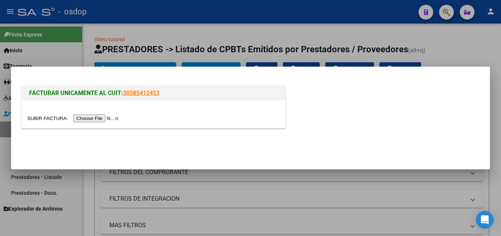
click at [105, 117] on input "file" at bounding box center [73, 119] width 93 height 8
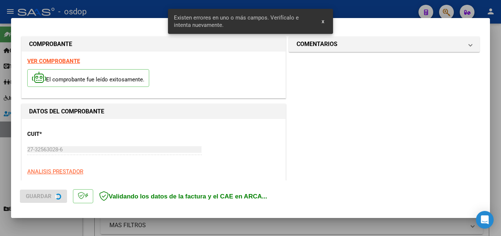
scroll to position [166, 0]
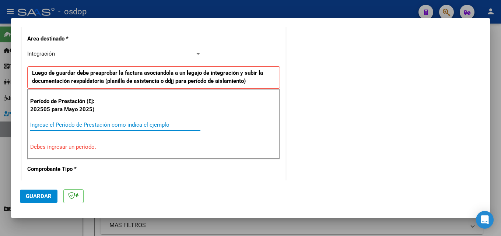
click at [94, 122] on input "Ingrese el Período de Prestación como indica el ejemplo" at bounding box center [115, 125] width 170 height 7
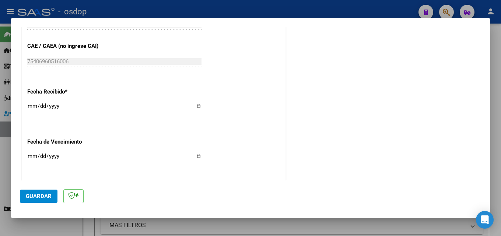
scroll to position [498, 0]
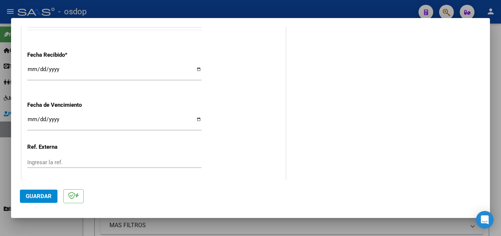
type input "202509"
click at [47, 195] on span "Guardar" at bounding box center [39, 196] width 26 height 7
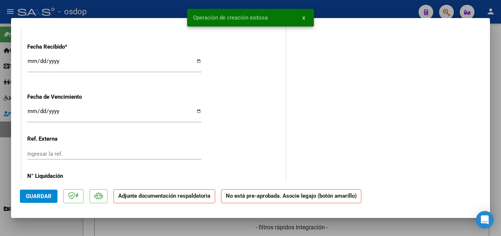
scroll to position [0, 0]
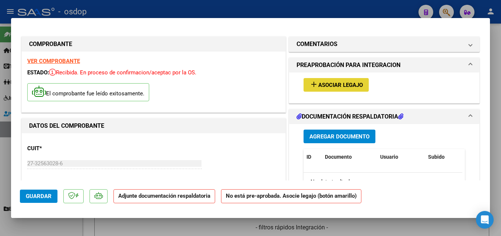
click at [328, 83] on span "Asociar Legajo" at bounding box center [340, 85] width 45 height 7
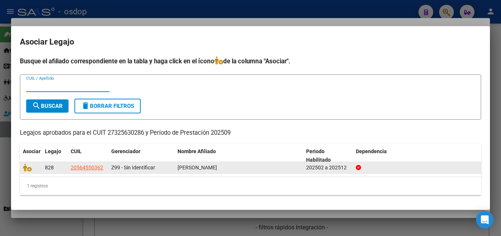
click at [20, 167] on datatable-body-cell at bounding box center [31, 167] width 22 height 11
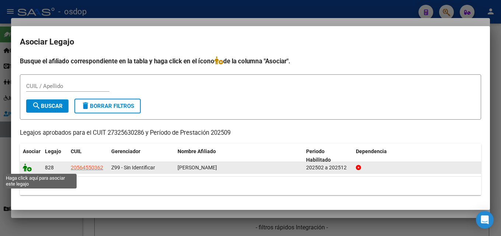
click at [26, 167] on icon at bounding box center [27, 168] width 9 height 8
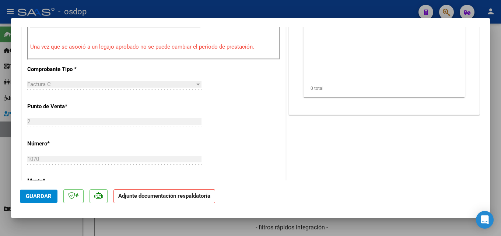
scroll to position [147, 0]
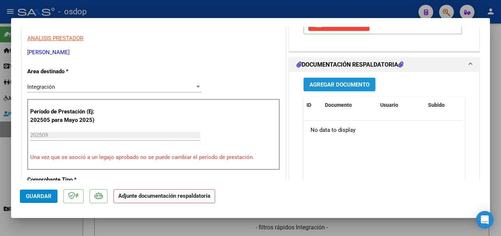
click at [336, 84] on span "Agregar Documento" at bounding box center [339, 84] width 60 height 7
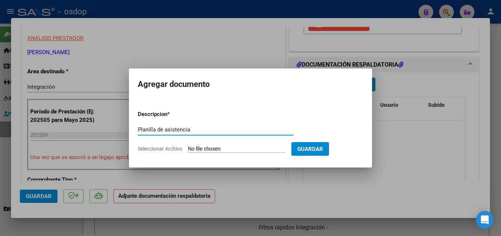
type input "Planilla de asistencia"
click at [241, 149] on input "Seleccionar Archivo" at bounding box center [237, 149] width 98 height 7
type input "C:\fakepath\[PERSON_NAME] 09 asistencia.pdf"
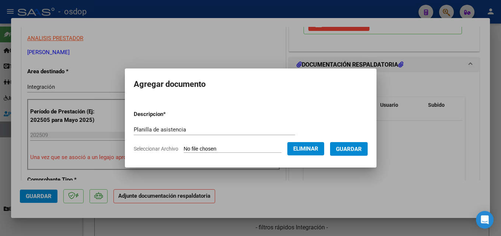
click at [361, 146] on span "Guardar" at bounding box center [349, 149] width 26 height 7
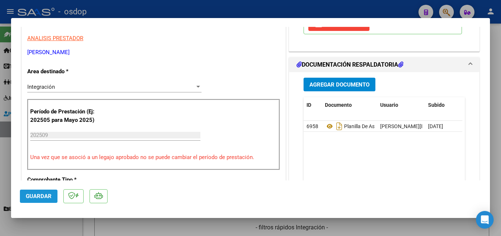
click at [47, 197] on span "Guardar" at bounding box center [39, 196] width 26 height 7
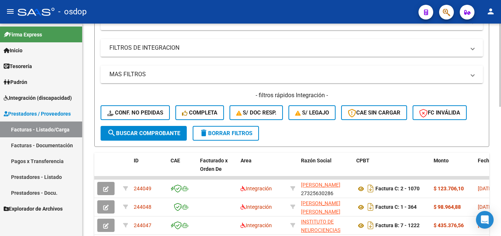
scroll to position [0, 0]
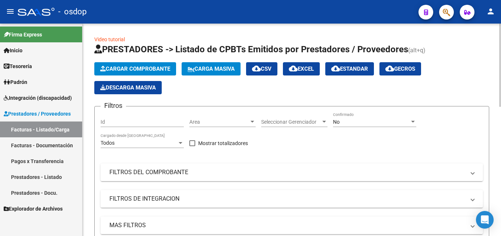
click at [155, 67] on span "Cargar Comprobante" at bounding box center [135, 69] width 70 height 7
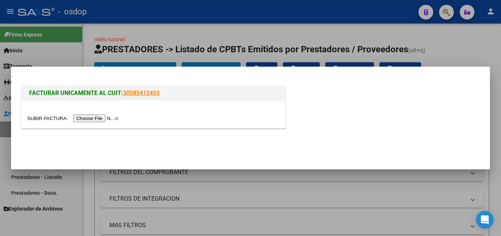
click at [103, 119] on input "file" at bounding box center [73, 119] width 93 height 8
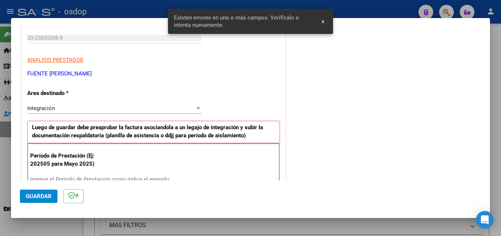
scroll to position [180, 0]
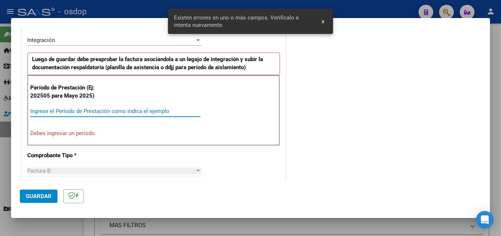
click at [96, 109] on input "Ingrese el Período de Prestación como indica el ejemplo" at bounding box center [115, 111] width 170 height 7
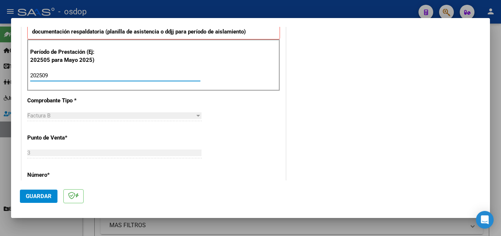
scroll to position [217, 0]
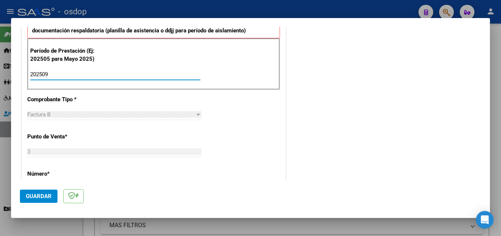
type input "202509"
click at [41, 197] on span "Guardar" at bounding box center [39, 196] width 26 height 7
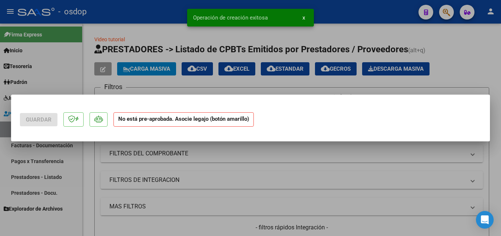
scroll to position [0, 0]
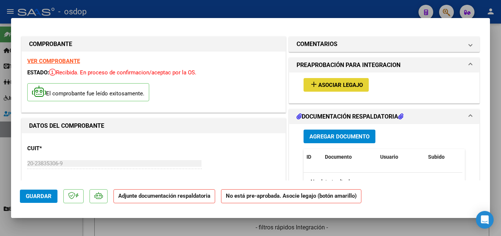
click at [350, 86] on span "Asociar Legajo" at bounding box center [340, 85] width 45 height 7
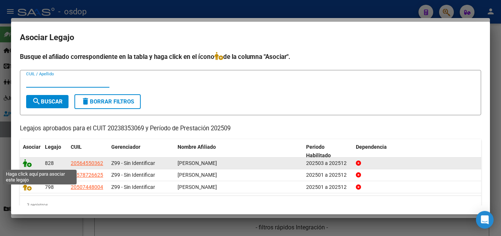
click at [27, 164] on icon at bounding box center [27, 163] width 9 height 8
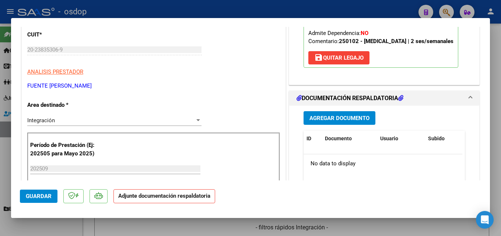
scroll to position [147, 0]
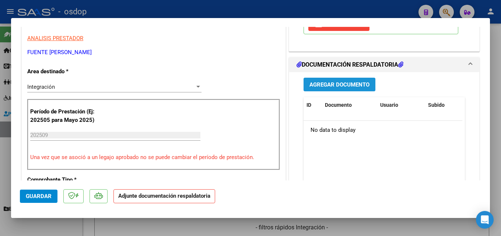
click at [352, 82] on span "Agregar Documento" at bounding box center [339, 84] width 60 height 7
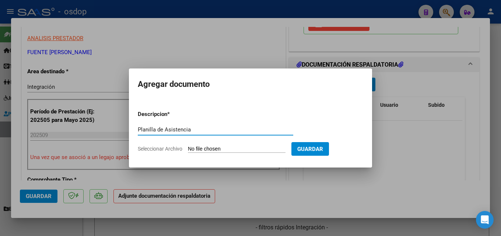
type input "Planilla de Asistencia"
click at [233, 149] on input "Seleccionar Archivo" at bounding box center [237, 149] width 98 height 7
type input "C:\fakepath\Fuente 09 asistencia.pdf"
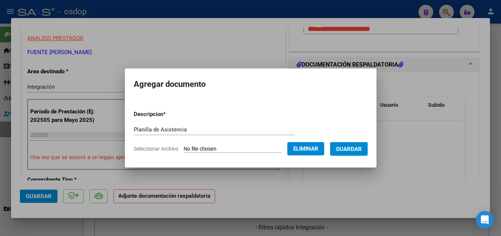
drag, startPoint x: 359, startPoint y: 150, endPoint x: 368, endPoint y: 150, distance: 9.2
click at [359, 150] on span "Guardar" at bounding box center [349, 149] width 26 height 7
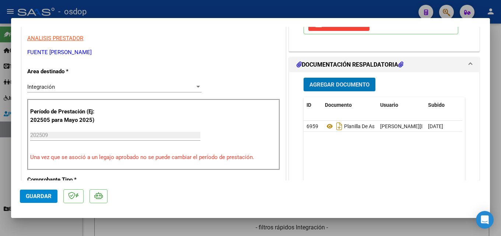
click at [29, 194] on span "Guardar" at bounding box center [39, 196] width 26 height 7
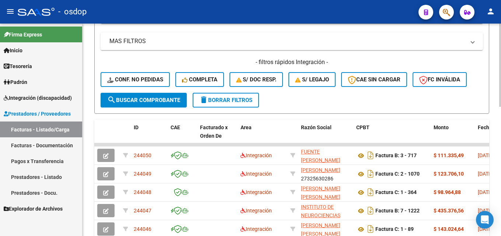
scroll to position [37, 0]
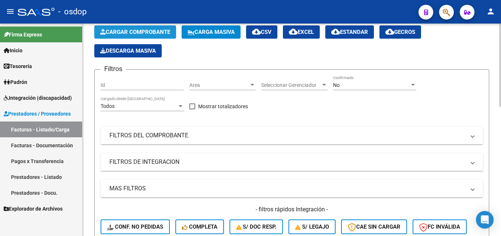
click at [136, 29] on span "Cargar Comprobante" at bounding box center [135, 32] width 70 height 7
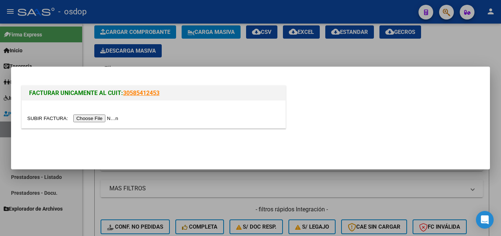
click at [110, 117] on input "file" at bounding box center [73, 119] width 93 height 8
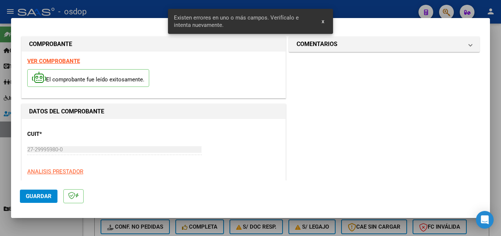
scroll to position [180, 0]
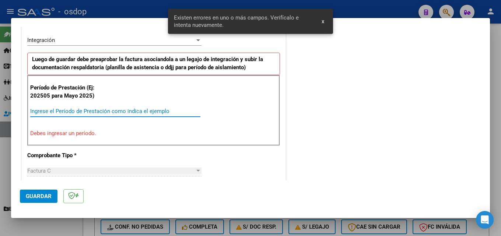
click at [117, 110] on input "Ingrese el Período de Prestación como indica el ejemplo" at bounding box center [115, 111] width 170 height 7
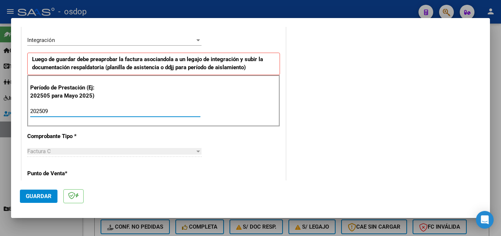
type input "202509"
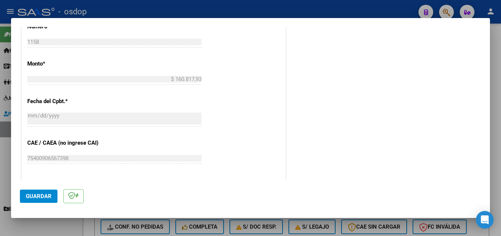
scroll to position [511, 0]
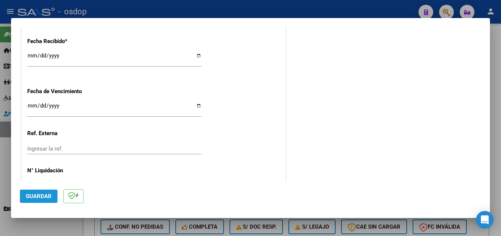
click at [46, 195] on span "Guardar" at bounding box center [39, 196] width 26 height 7
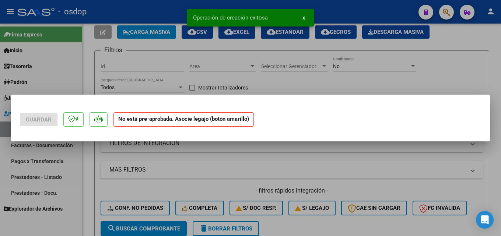
scroll to position [0, 0]
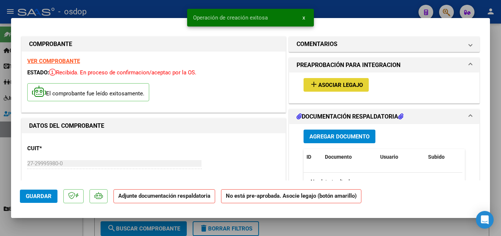
click at [335, 83] on span "Asociar Legajo" at bounding box center [340, 85] width 45 height 7
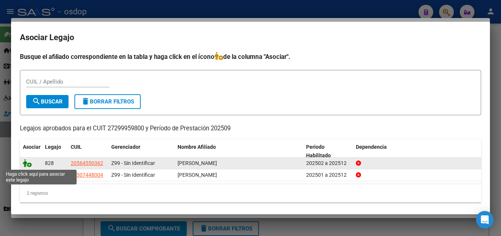
click at [28, 161] on icon at bounding box center [27, 163] width 9 height 8
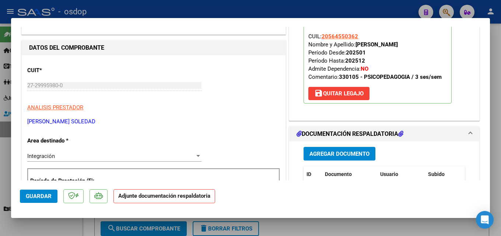
scroll to position [147, 0]
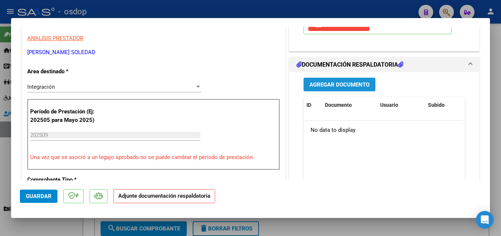
click at [339, 80] on button "Agregar Documento" at bounding box center [340, 85] width 72 height 14
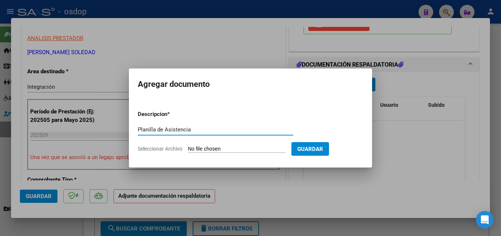
type input "Planilla de Asistencia"
click at [216, 148] on input "Seleccionar Archivo" at bounding box center [237, 149] width 98 height 7
type input "C:\fakepath\[PERSON_NAME] 09 asistencia.pdf"
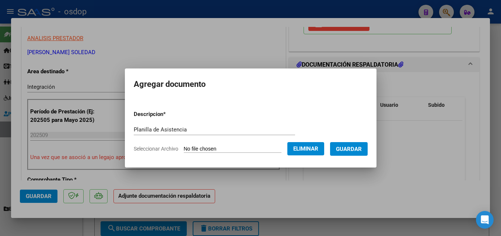
click at [362, 148] on span "Guardar" at bounding box center [349, 149] width 26 height 7
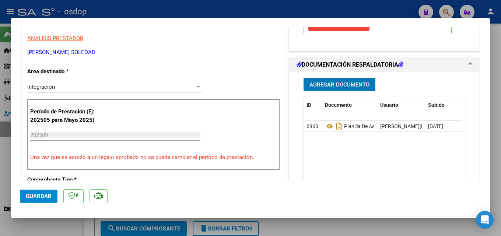
click at [46, 196] on span "Guardar" at bounding box center [39, 196] width 26 height 7
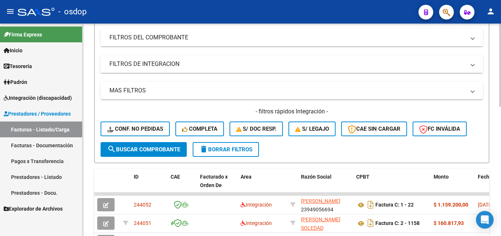
scroll to position [0, 0]
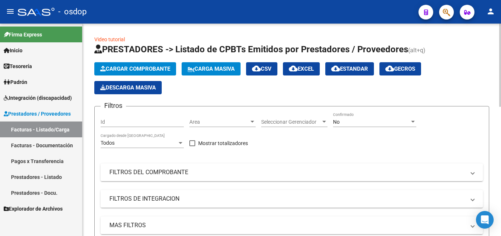
click at [147, 68] on span "Cargar Comprobante" at bounding box center [135, 69] width 70 height 7
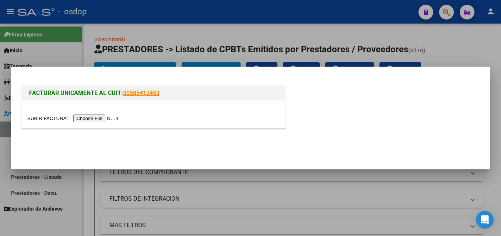
click at [105, 117] on input "file" at bounding box center [73, 119] width 93 height 8
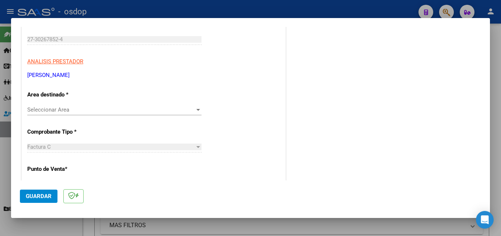
scroll to position [111, 0]
click at [196, 108] on div at bounding box center [198, 109] width 7 height 6
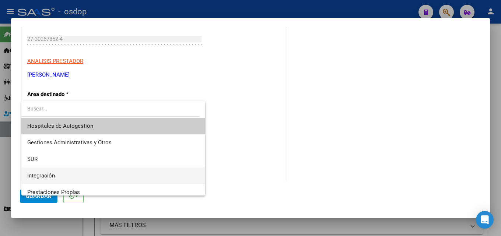
click at [115, 175] on span "Integración" at bounding box center [113, 176] width 172 height 17
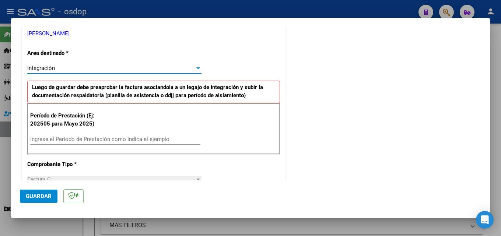
scroll to position [221, 0]
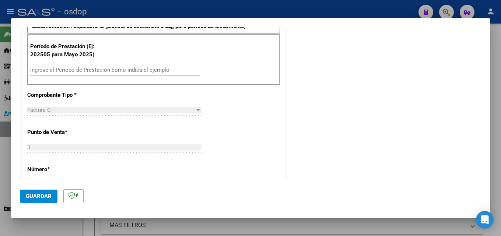
click at [103, 68] on input "Ingrese el Período de Prestación como indica el ejemplo" at bounding box center [115, 70] width 170 height 7
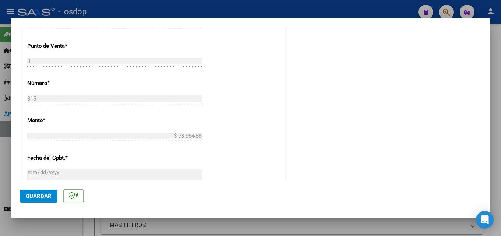
scroll to position [442, 0]
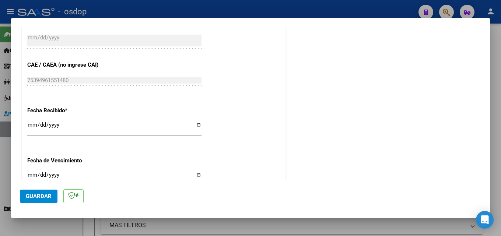
type input "202509"
click at [38, 197] on span "Guardar" at bounding box center [39, 196] width 26 height 7
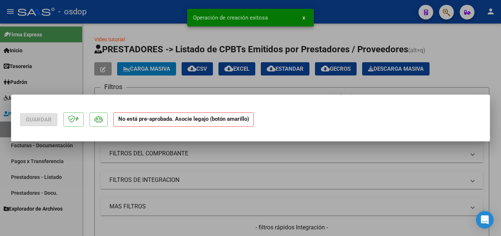
scroll to position [0, 0]
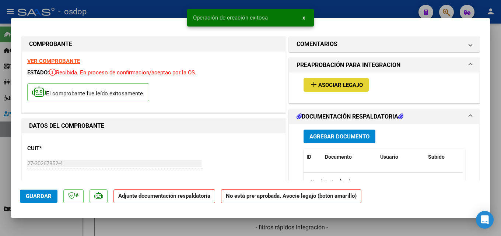
click at [334, 86] on span "Asociar Legajo" at bounding box center [340, 85] width 45 height 7
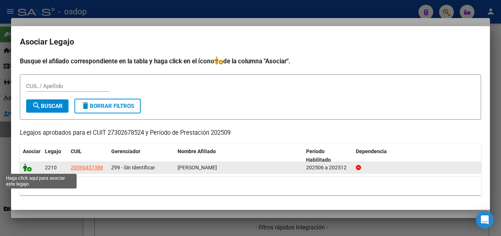
click at [24, 167] on icon at bounding box center [27, 168] width 9 height 8
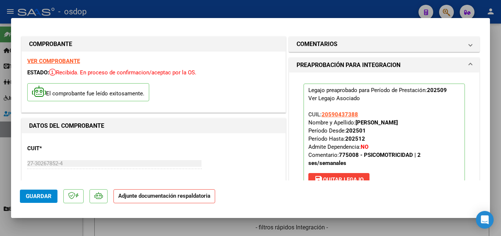
scroll to position [184, 0]
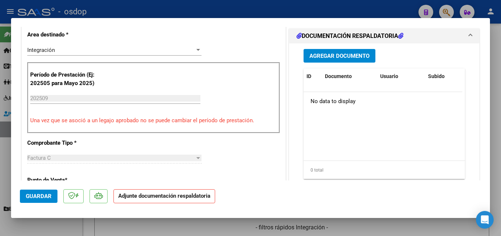
click at [344, 52] on button "Agregar Documento" at bounding box center [340, 56] width 72 height 14
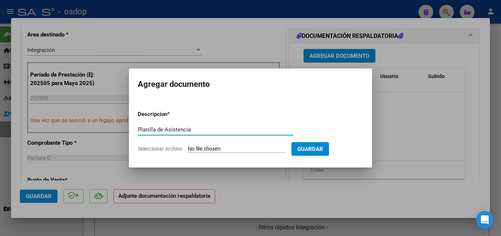
type input "Planilla de Asistencia"
click at [245, 148] on input "Seleccionar Archivo" at bounding box center [237, 149] width 98 height 7
type input "C:\fakepath\[PERSON_NAME] 09 asistencia.pdf"
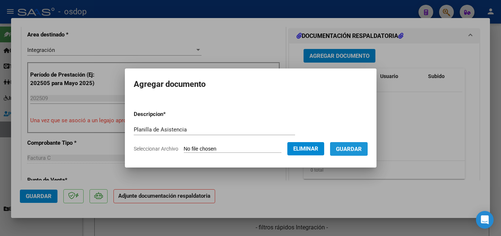
click at [346, 146] on span "Guardar" at bounding box center [349, 149] width 26 height 7
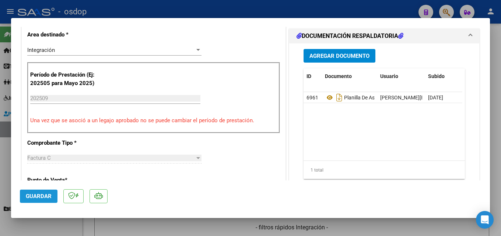
click at [42, 193] on span "Guardar" at bounding box center [39, 196] width 26 height 7
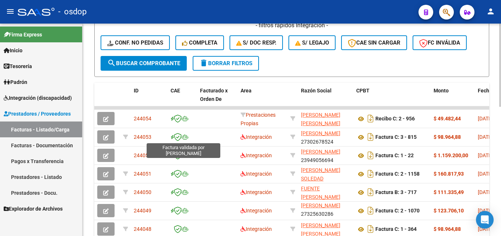
scroll to position [0, 0]
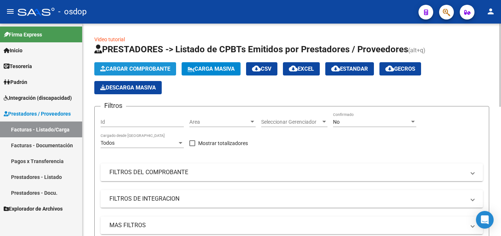
click at [133, 70] on span "Cargar Comprobante" at bounding box center [135, 69] width 70 height 7
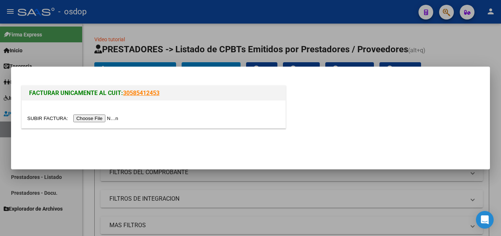
click at [107, 119] on input "file" at bounding box center [73, 119] width 93 height 8
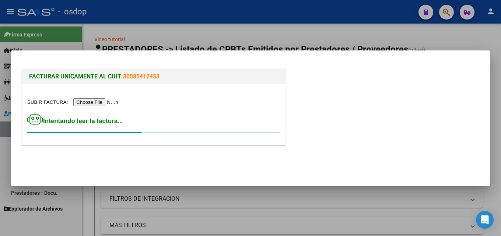
click at [351, 221] on div at bounding box center [250, 118] width 501 height 236
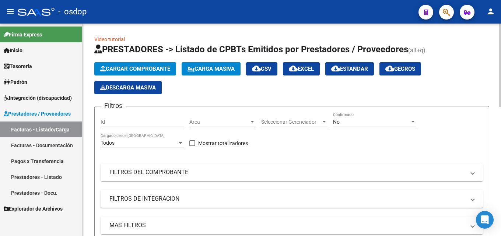
click at [132, 66] on span "Cargar Comprobante" at bounding box center [135, 69] width 70 height 7
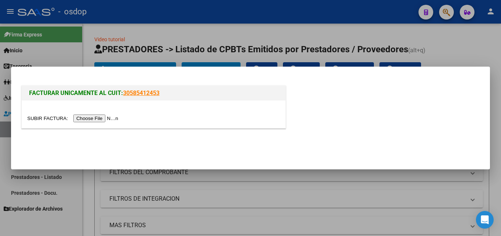
click at [110, 119] on input "file" at bounding box center [73, 119] width 93 height 8
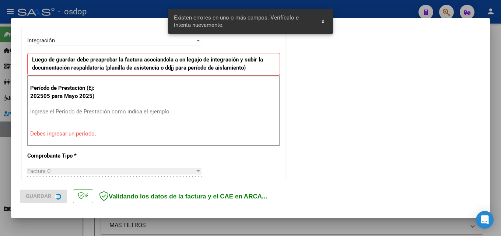
scroll to position [180, 0]
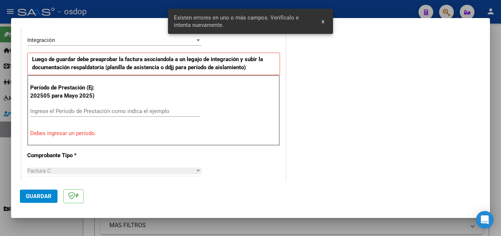
click at [141, 109] on input "Ingrese el Período de Prestación como indica el ejemplo" at bounding box center [115, 111] width 170 height 7
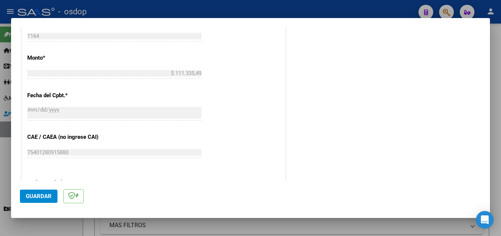
scroll to position [401, 0]
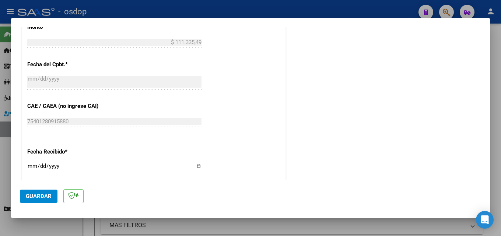
type input "202509"
click at [45, 195] on span "Guardar" at bounding box center [39, 196] width 26 height 7
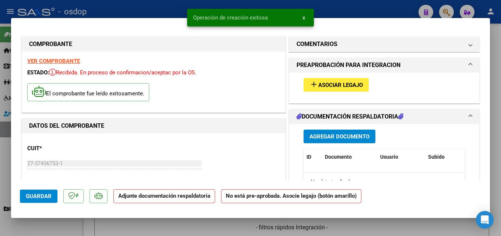
click at [323, 81] on span "add Asociar Legajo" at bounding box center [335, 84] width 53 height 7
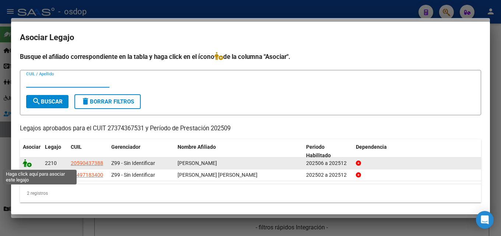
click at [29, 163] on icon at bounding box center [27, 163] width 9 height 8
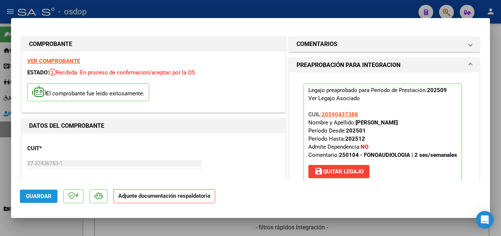
click at [40, 195] on span "Guardar" at bounding box center [39, 196] width 26 height 7
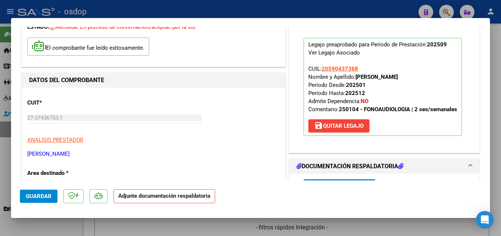
scroll to position [74, 0]
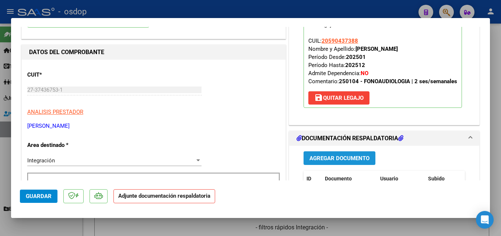
click at [343, 155] on span "Agregar Documento" at bounding box center [339, 158] width 60 height 7
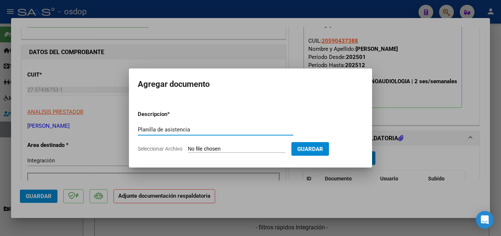
type input "Planilla de asistencia"
click at [206, 150] on input "Seleccionar Archivo" at bounding box center [237, 149] width 98 height 7
type input "C:\fakepath\[PERSON_NAME] 09 asistencia.pdf"
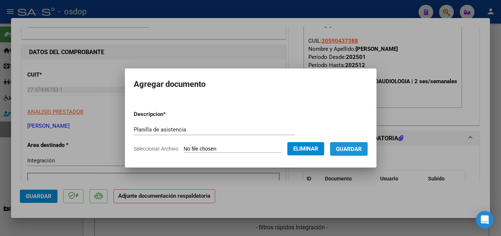
click at [353, 146] on span "Guardar" at bounding box center [349, 149] width 26 height 7
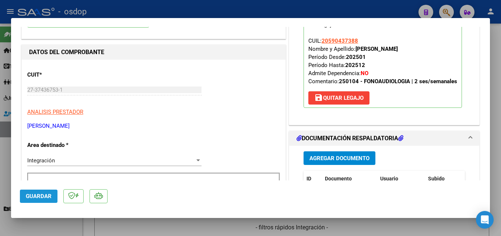
click at [45, 193] on span "Guardar" at bounding box center [39, 196] width 26 height 7
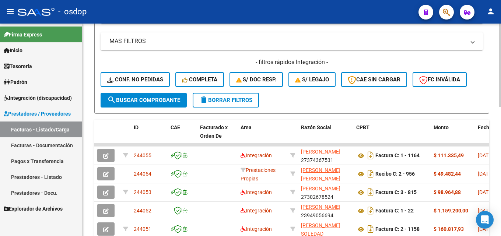
scroll to position [0, 0]
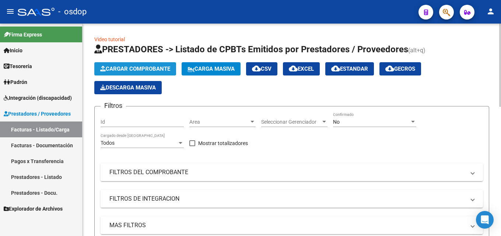
click at [139, 64] on button "Cargar Comprobante" at bounding box center [135, 68] width 82 height 13
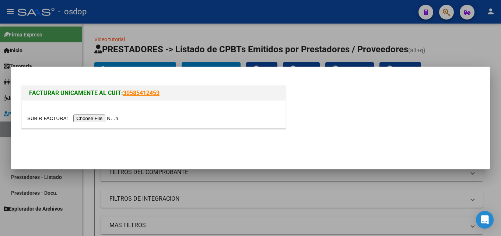
click at [109, 116] on input "file" at bounding box center [73, 119] width 93 height 8
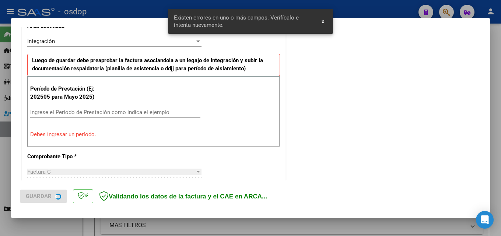
scroll to position [180, 0]
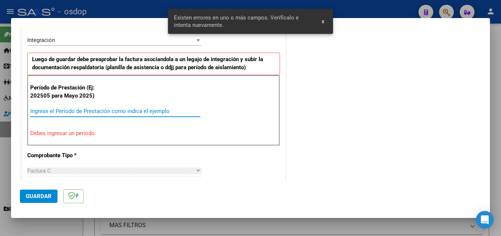
click at [82, 114] on input "Ingrese el Período de Prestación como indica el ejemplo" at bounding box center [115, 111] width 170 height 7
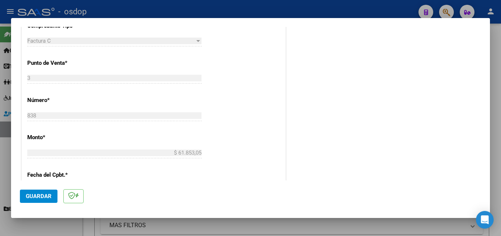
scroll to position [401, 0]
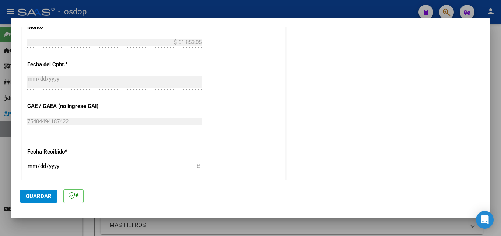
type input "202509"
click at [45, 196] on span "Guardar" at bounding box center [39, 196] width 26 height 7
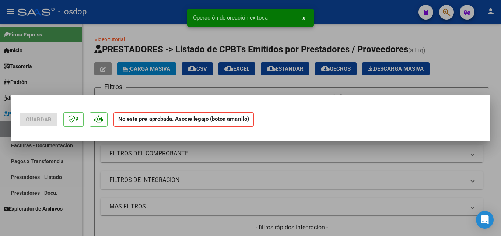
scroll to position [0, 0]
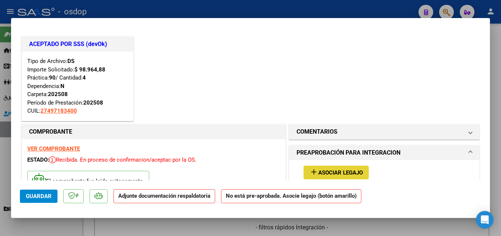
click at [330, 172] on span "Asociar Legajo" at bounding box center [340, 172] width 45 height 7
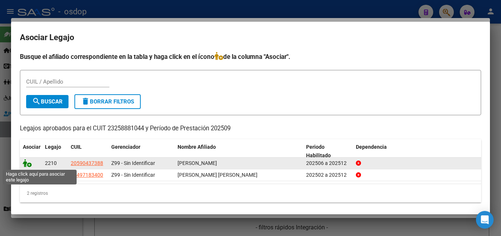
click at [27, 163] on icon at bounding box center [27, 163] width 9 height 8
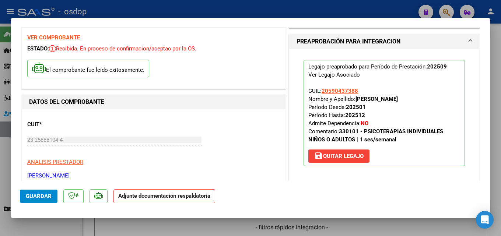
scroll to position [184, 0]
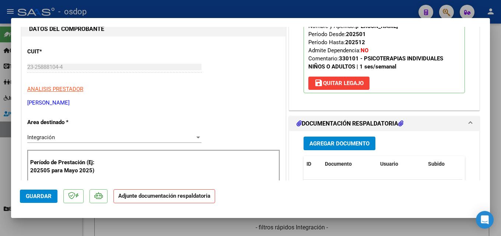
click at [347, 142] on span "Agregar Documento" at bounding box center [339, 143] width 60 height 7
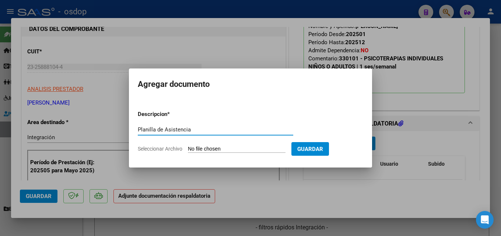
type input "Planilla de Asistencia"
click at [245, 150] on input "Seleccionar Archivo" at bounding box center [237, 149] width 98 height 7
type input "C:\fakepath\[PERSON_NAME] 09 asistencia.pdf"
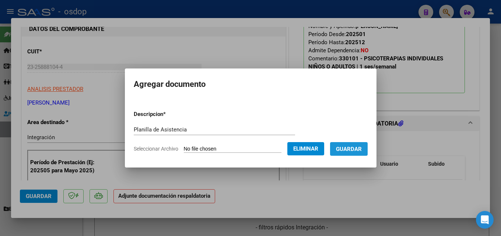
click at [358, 147] on span "Guardar" at bounding box center [349, 149] width 26 height 7
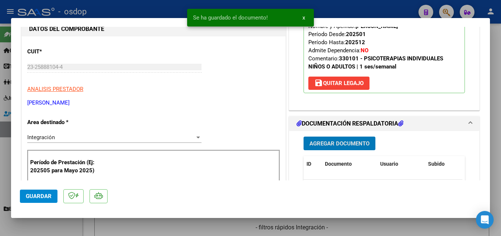
click at [37, 196] on span "Guardar" at bounding box center [39, 196] width 26 height 7
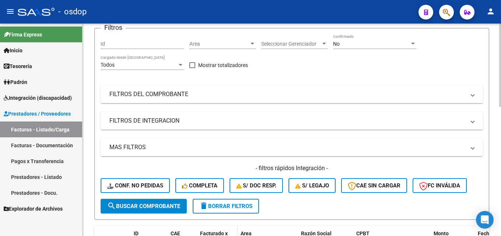
scroll to position [0, 0]
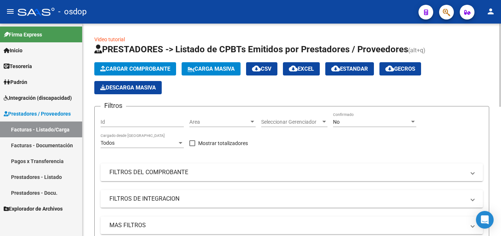
click at [148, 69] on span "Cargar Comprobante" at bounding box center [135, 69] width 70 height 7
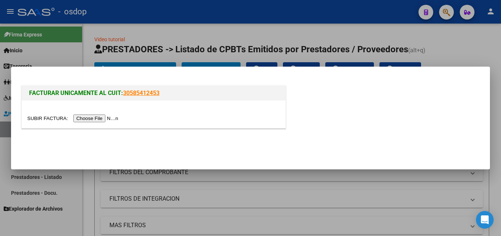
click at [107, 118] on input "file" at bounding box center [73, 119] width 93 height 8
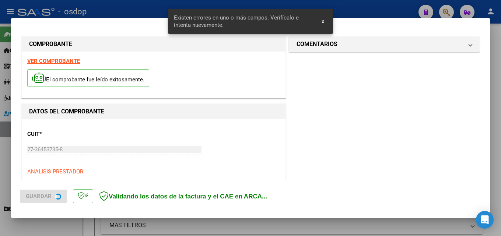
scroll to position [180, 0]
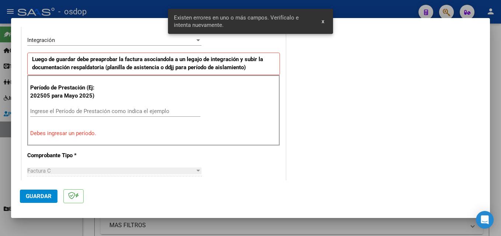
click at [116, 112] on input "Ingrese el Período de Prestación como indica el ejemplo" at bounding box center [115, 111] width 170 height 7
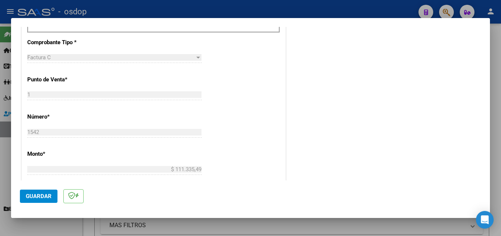
scroll to position [290, 0]
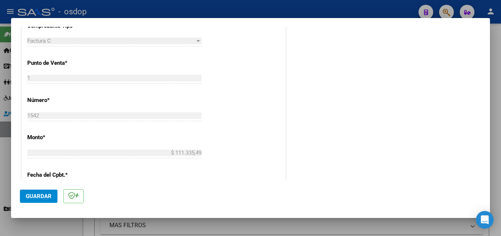
type input "202509"
click at [36, 195] on span "Guardar" at bounding box center [39, 196] width 26 height 7
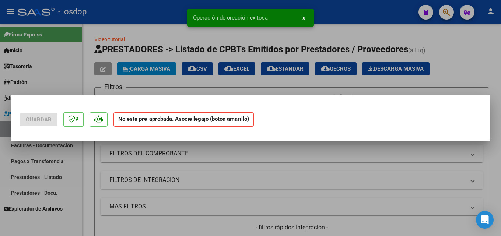
scroll to position [0, 0]
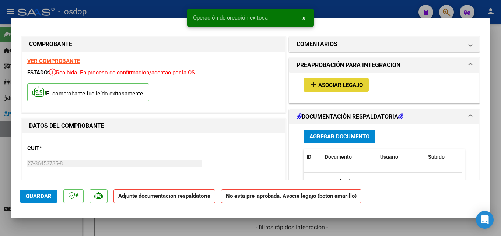
click at [328, 85] on span "Asociar Legajo" at bounding box center [340, 85] width 45 height 7
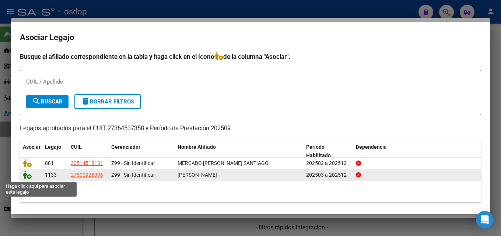
click at [28, 178] on icon at bounding box center [27, 175] width 9 height 8
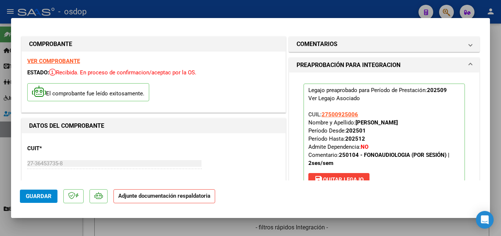
scroll to position [147, 0]
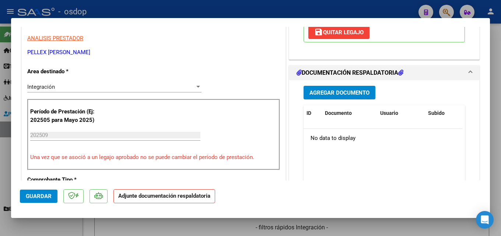
click at [344, 91] on span "Agregar Documento" at bounding box center [339, 93] width 60 height 7
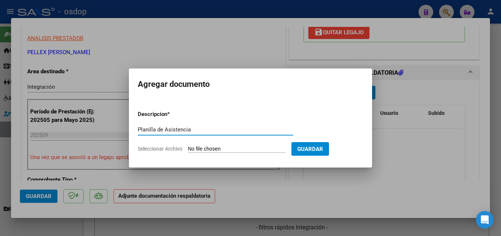
type input "Planilla de Asistencia"
click at [234, 148] on input "Seleccionar Archivo" at bounding box center [237, 149] width 98 height 7
type input "C:\fakepath\Pellex 09 asistencia.pdf"
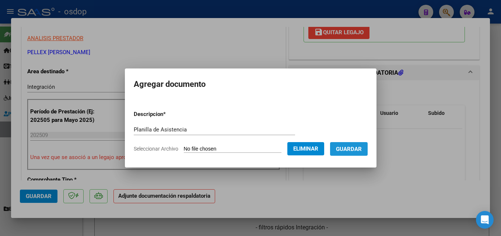
click at [364, 143] on button "Guardar" at bounding box center [349, 149] width 38 height 14
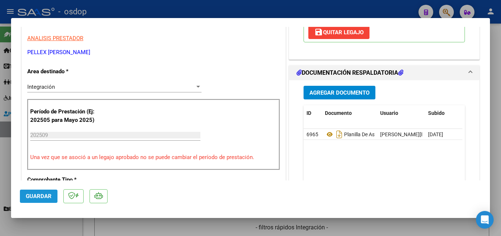
click at [39, 195] on span "Guardar" at bounding box center [39, 196] width 26 height 7
type input "$ 0,00"
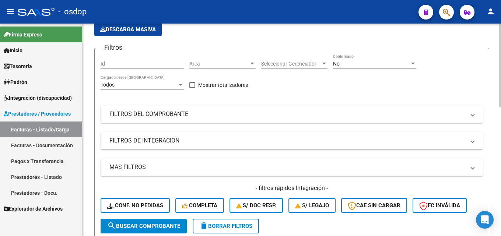
scroll to position [0, 0]
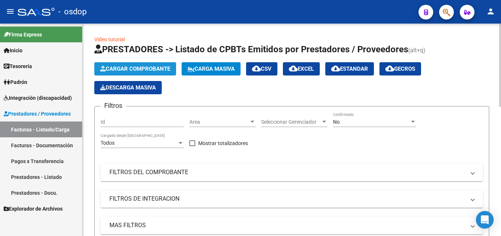
click at [143, 69] on span "Cargar Comprobante" at bounding box center [135, 69] width 70 height 7
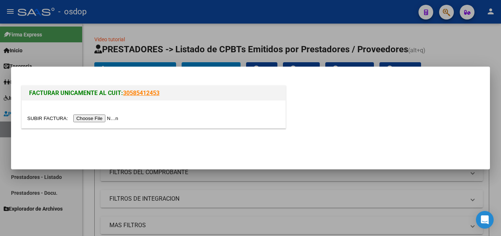
click at [97, 119] on input "file" at bounding box center [73, 119] width 93 height 8
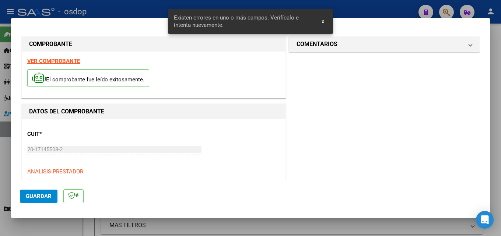
scroll to position [180, 0]
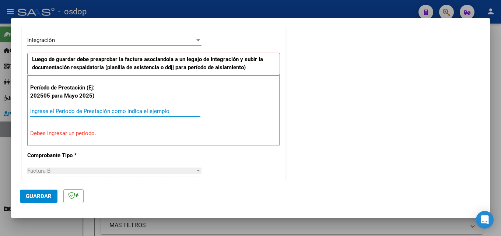
click at [108, 112] on input "Ingrese el Período de Prestación como indica el ejemplo" at bounding box center [115, 111] width 170 height 7
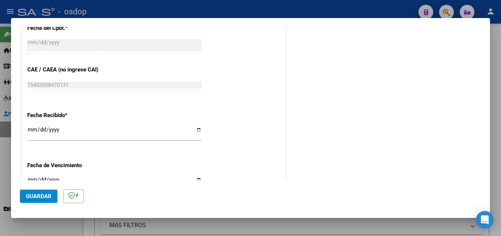
scroll to position [438, 0]
type input "202509"
click at [40, 195] on span "Guardar" at bounding box center [39, 196] width 26 height 7
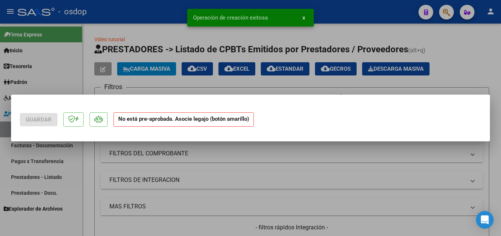
scroll to position [0, 0]
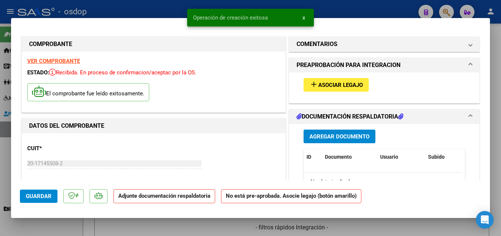
click at [347, 85] on span "Asociar Legajo" at bounding box center [340, 85] width 45 height 7
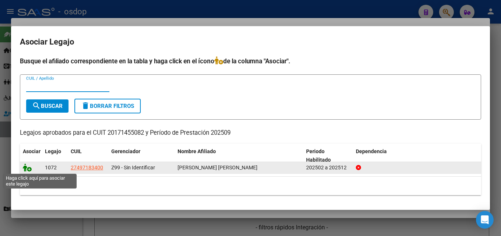
click at [30, 171] on icon at bounding box center [27, 168] width 9 height 8
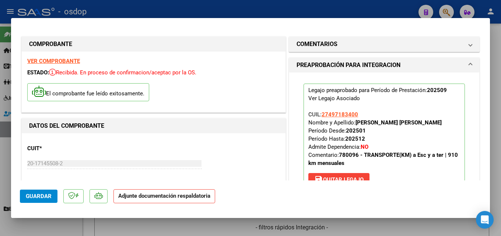
scroll to position [184, 0]
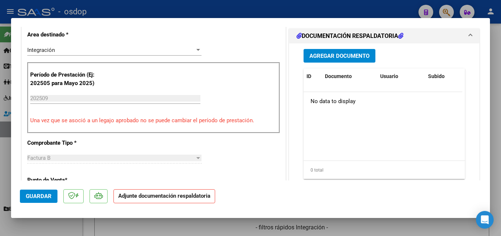
click at [356, 52] on button "Agregar Documento" at bounding box center [340, 56] width 72 height 14
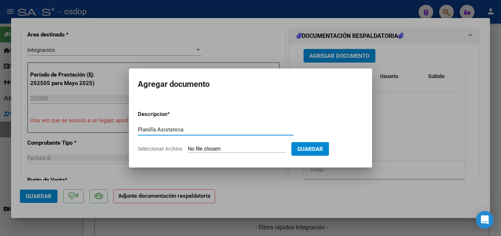
type input "Planilla Asistencia"
click at [209, 150] on input "Seleccionar Archivo" at bounding box center [237, 149] width 98 height 7
type input "C:\fakepath\[PERSON_NAME] 09 asistencia 1.pdf"
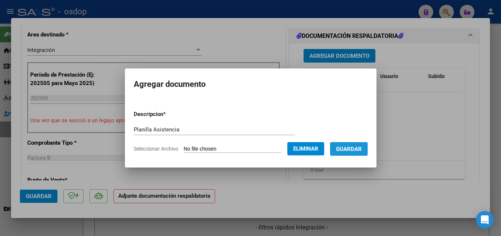
click at [360, 148] on span "Guardar" at bounding box center [349, 149] width 26 height 7
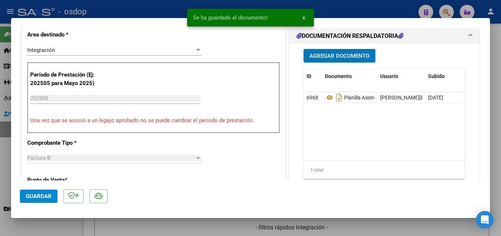
click at [346, 55] on span "Agregar Documento" at bounding box center [339, 56] width 60 height 7
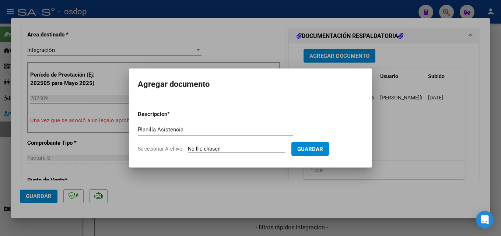
type input "Planilla Asistencia"
click at [238, 148] on input "Seleccionar Archivo" at bounding box center [237, 149] width 98 height 7
type input "C:\fakepath\[PERSON_NAME] 09 asistencia 1.pdf"
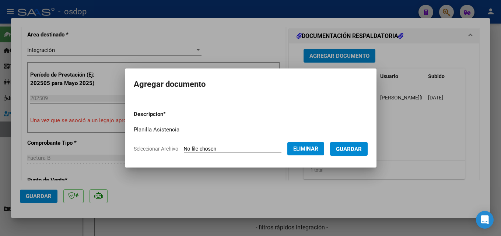
click at [315, 147] on span "Eliminar" at bounding box center [305, 149] width 25 height 7
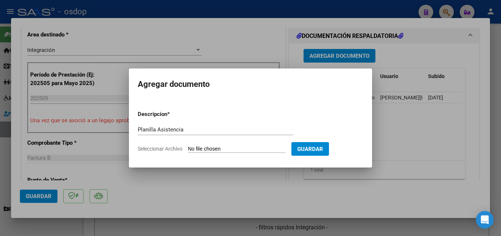
click at [199, 149] on input "Seleccionar Archivo" at bounding box center [237, 149] width 98 height 7
type input "C:\fakepath\[PERSON_NAME] 09 asistencia 2.pdf"
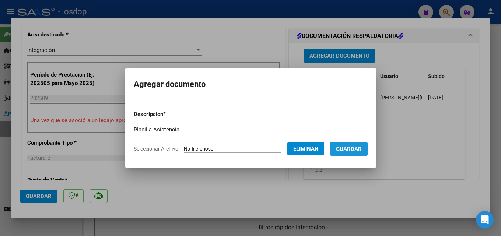
click at [356, 148] on span "Guardar" at bounding box center [349, 149] width 26 height 7
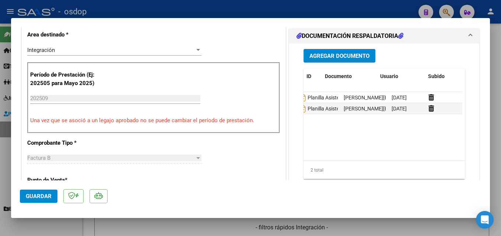
scroll to position [0, 0]
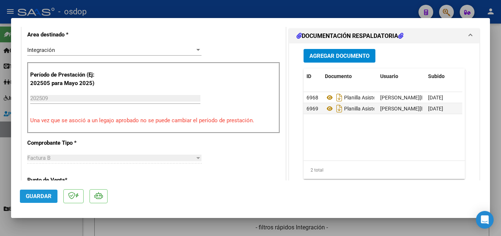
click at [36, 195] on span "Guardar" at bounding box center [39, 196] width 26 height 7
click at [43, 196] on span "Guardar" at bounding box center [39, 196] width 26 height 7
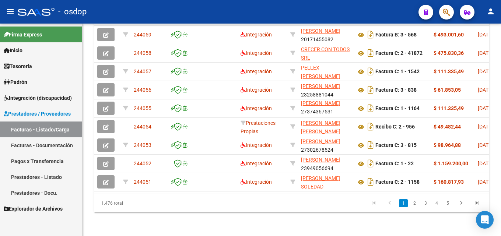
scroll to position [145, 0]
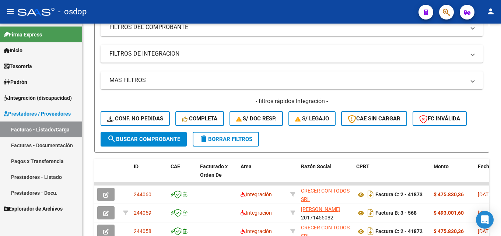
click at [401, 146] on form "Filtros Id Area Area Seleccionar Gerenciador Seleccionar Gerenciador No Confirm…" at bounding box center [291, 57] width 395 height 192
click at [491, 12] on mat-icon "person" at bounding box center [490, 11] width 9 height 9
